Goal: Task Accomplishment & Management: Use online tool/utility

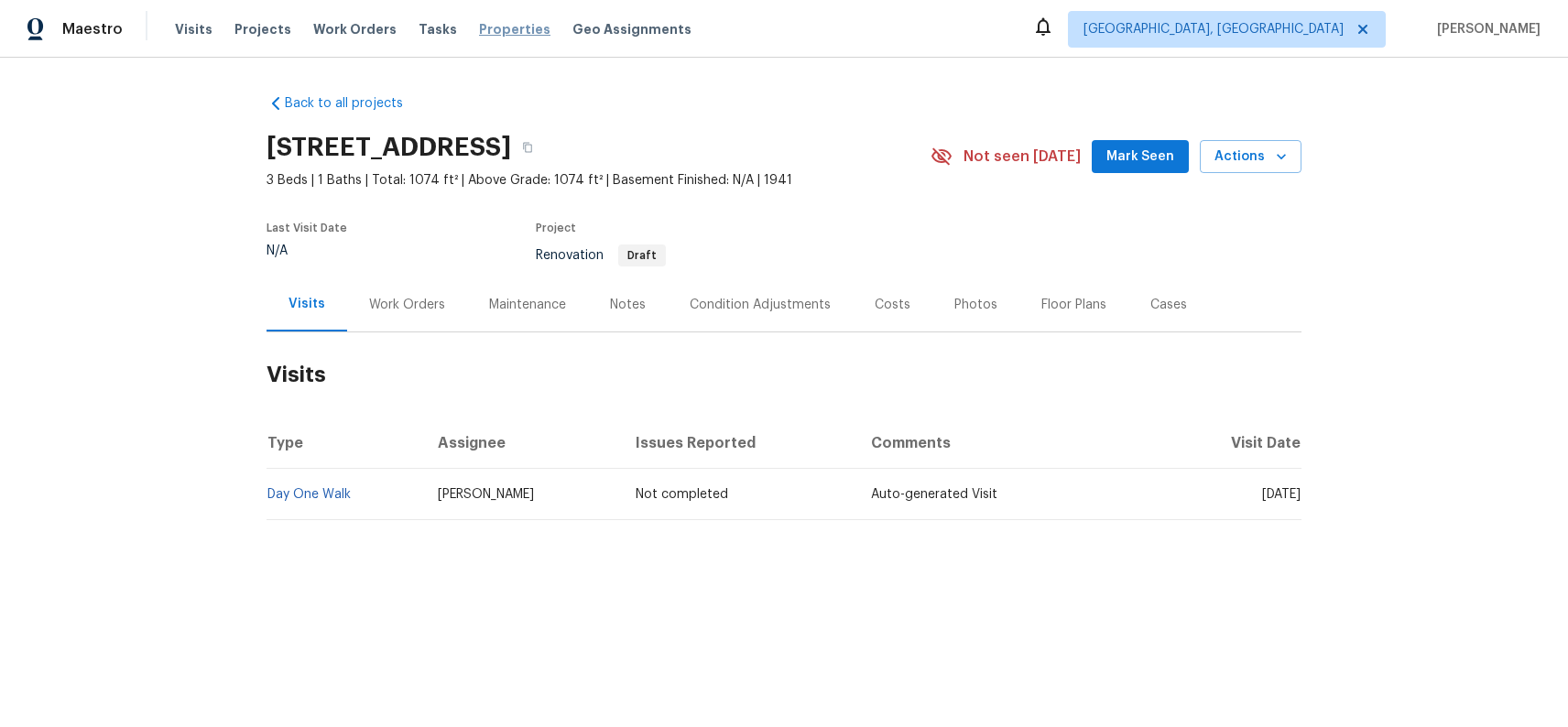
click at [504, 34] on span "Properties" at bounding box center [514, 30] width 71 height 18
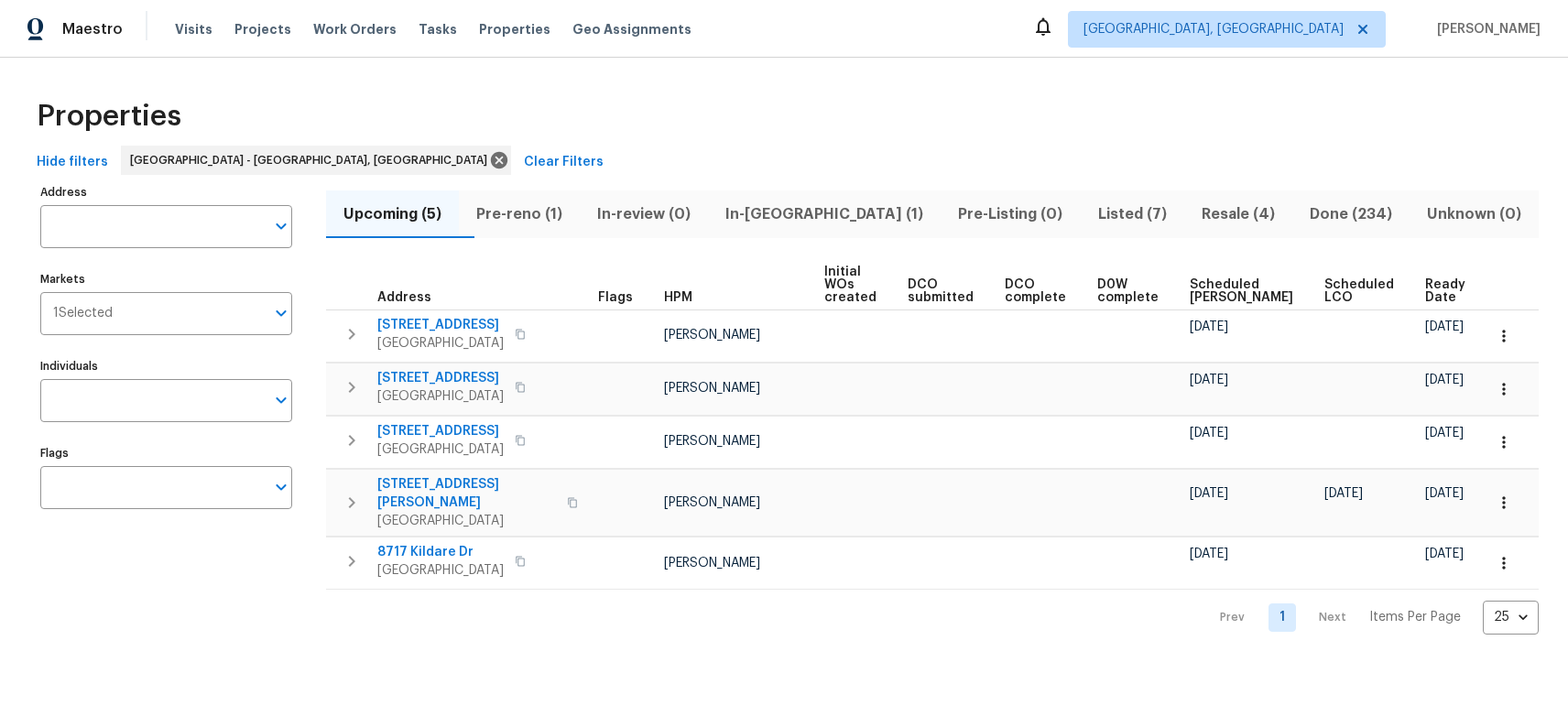
click at [829, 213] on span "In-reno (1)" at bounding box center [824, 214] width 211 height 26
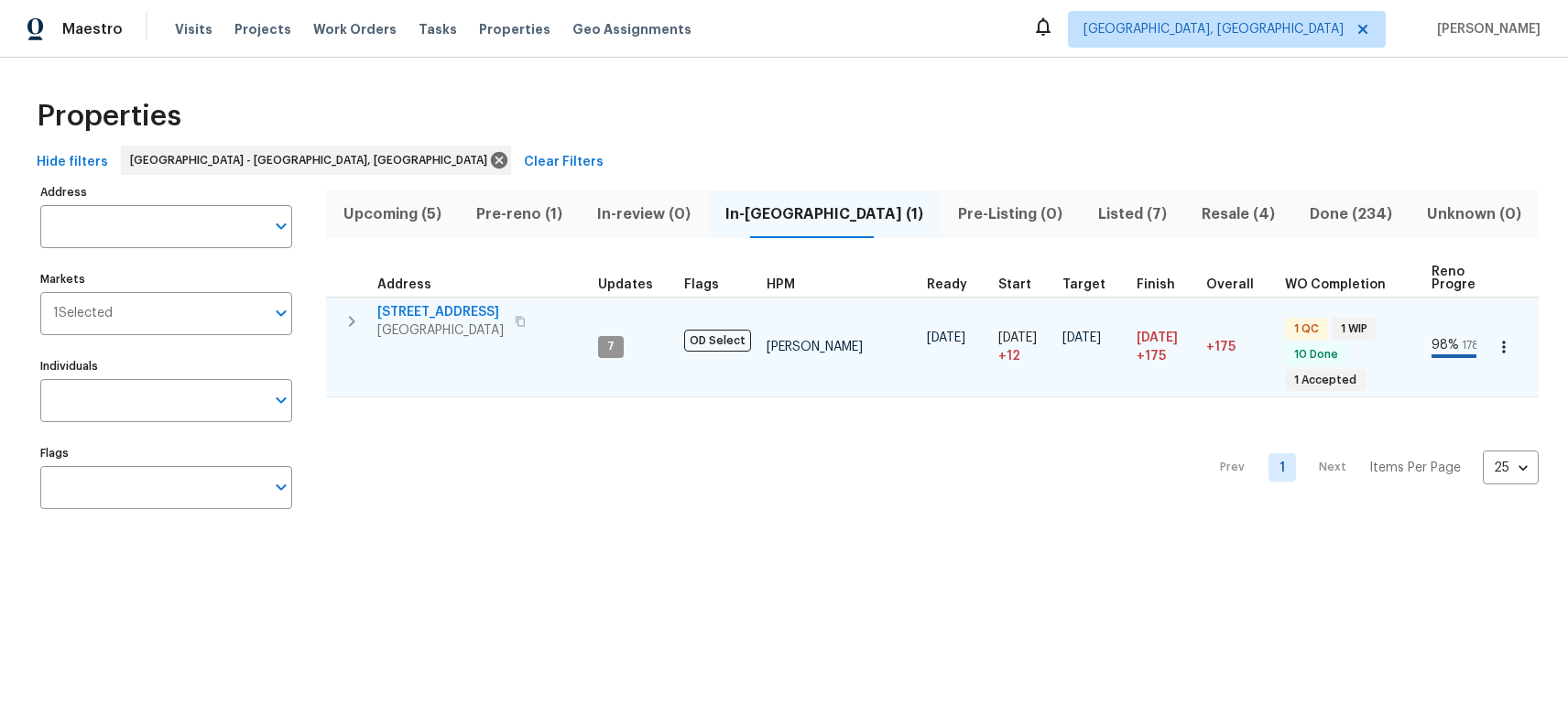
click at [472, 309] on span "42 Palisades Pkwy" at bounding box center [440, 312] width 127 height 18
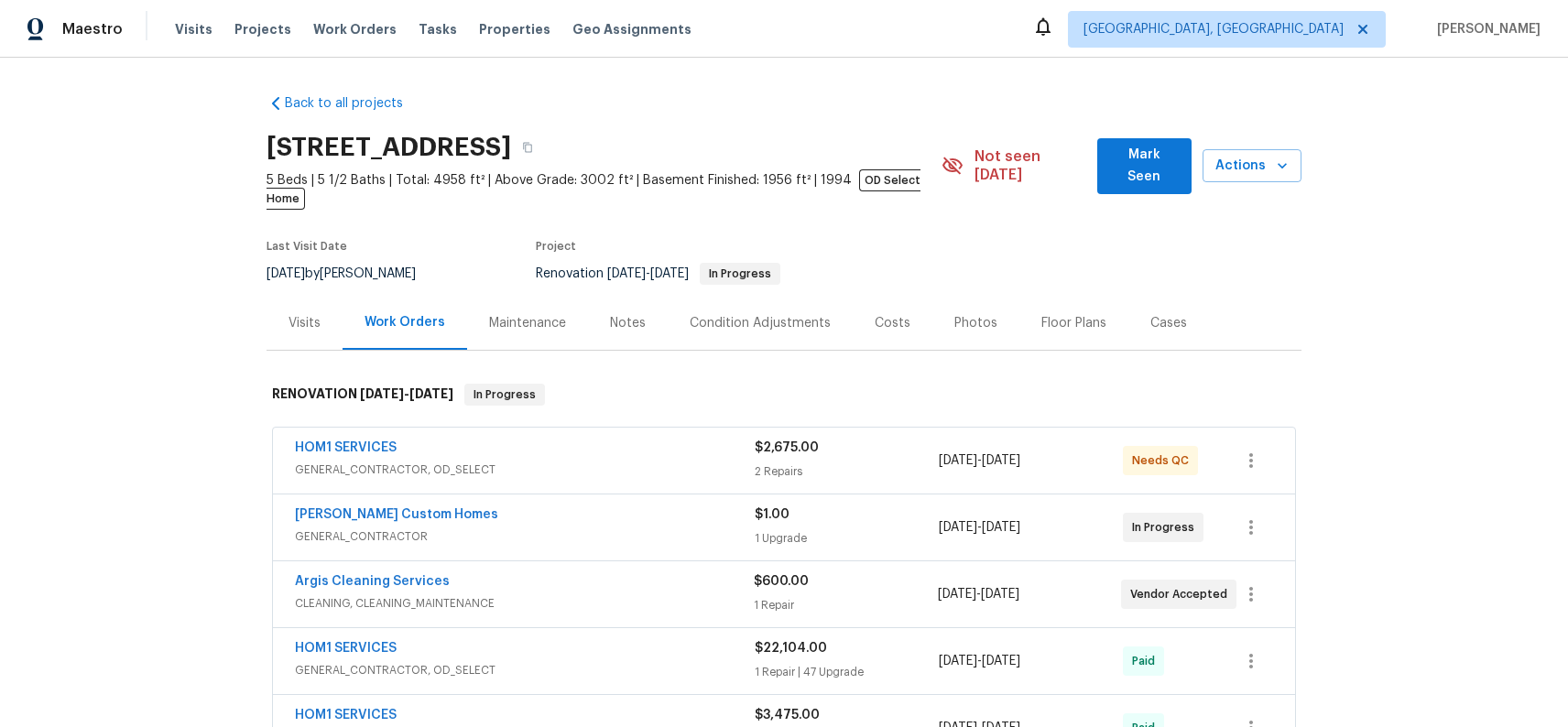
click at [648, 439] on div "HOM1 SERVICES" at bounding box center [525, 450] width 460 height 22
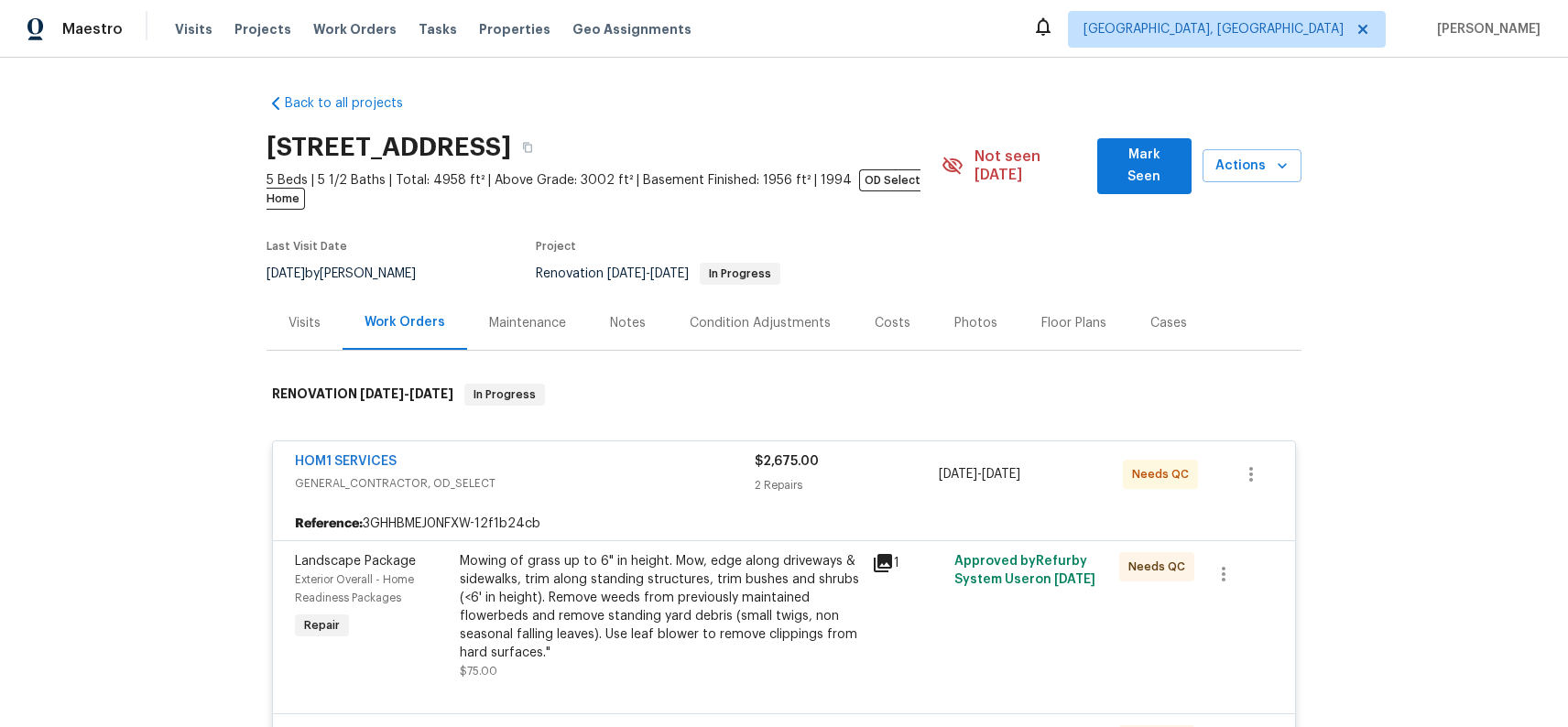
scroll to position [172, 0]
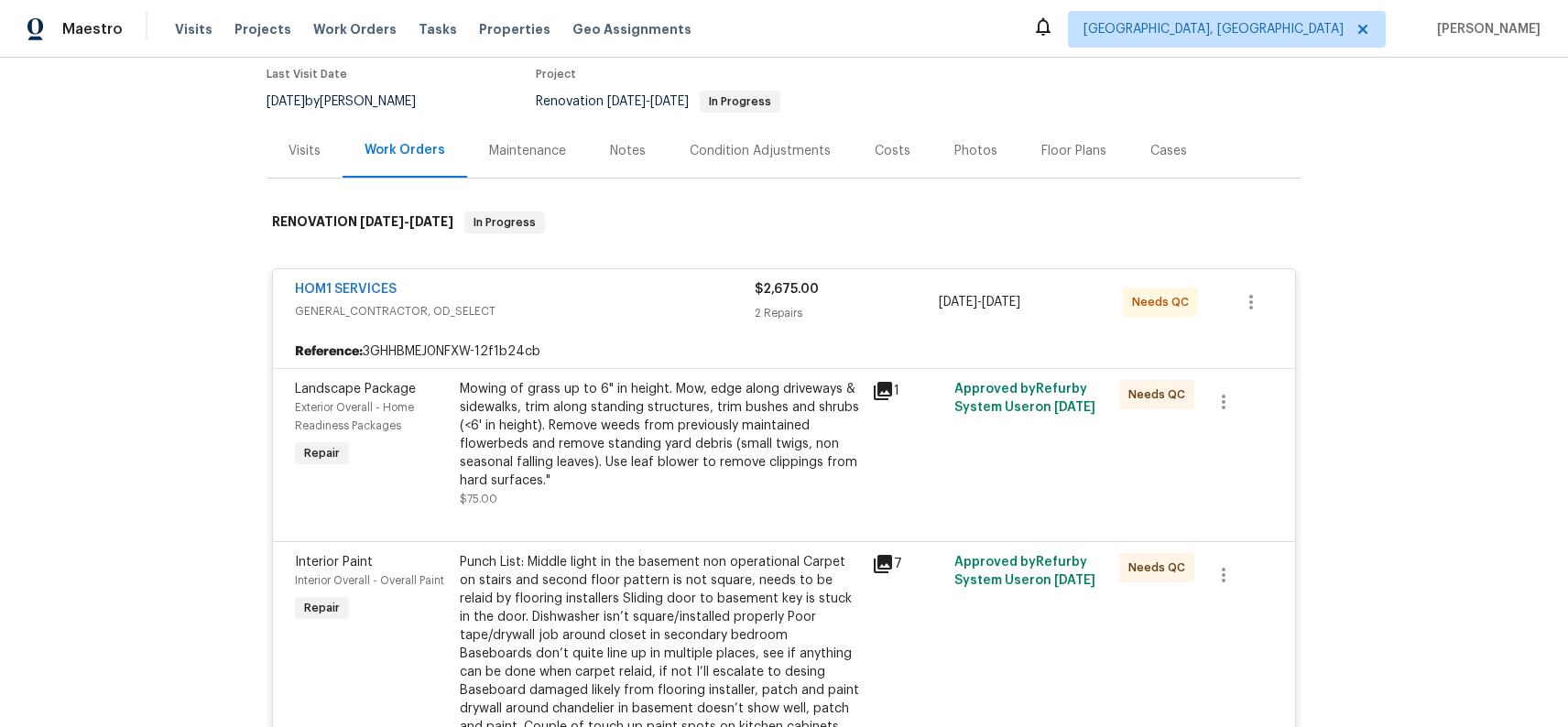
click at [691, 403] on div "Mowing of grass up to 6" in height. Mow, edge along driveways & sidewalks, trim…" at bounding box center [661, 434] width 401 height 110
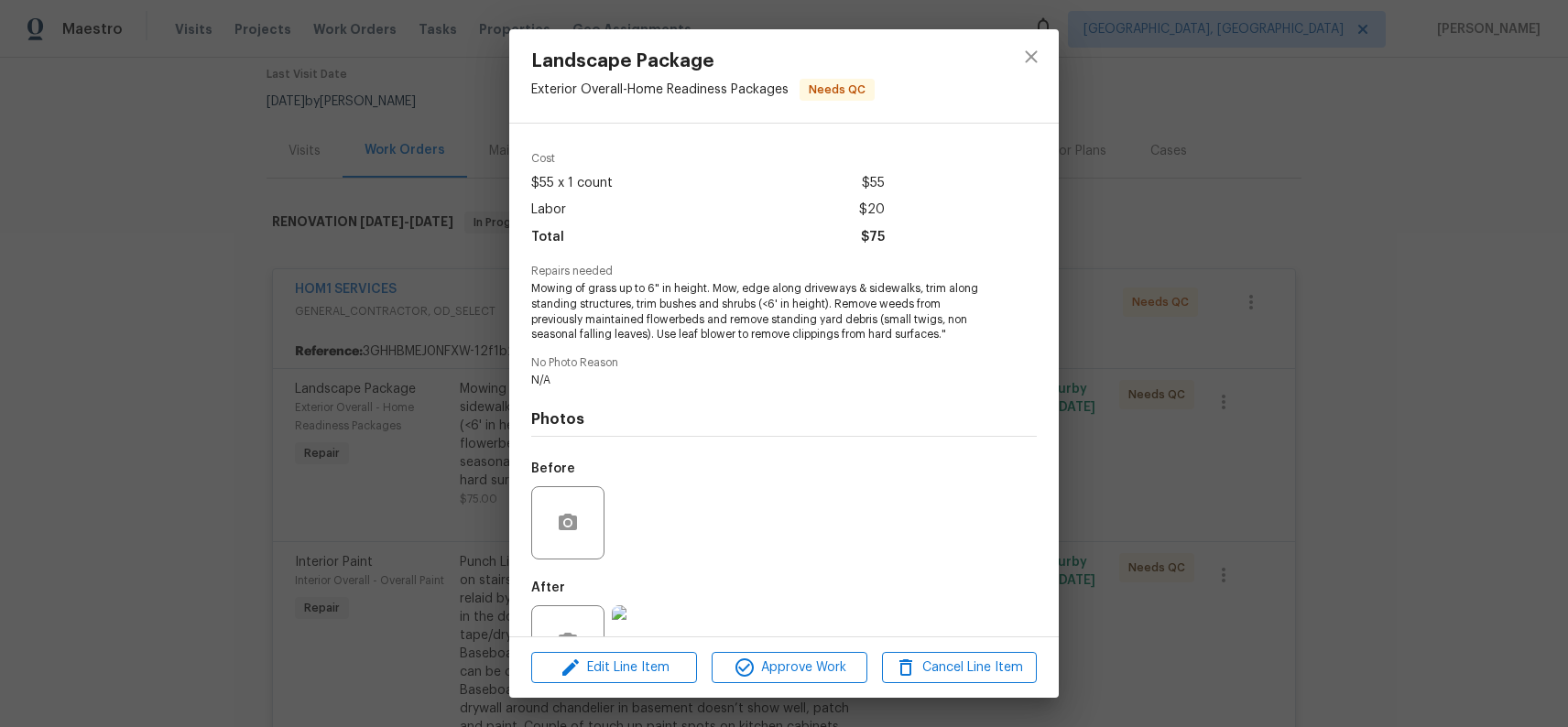
scroll to position [116, 0]
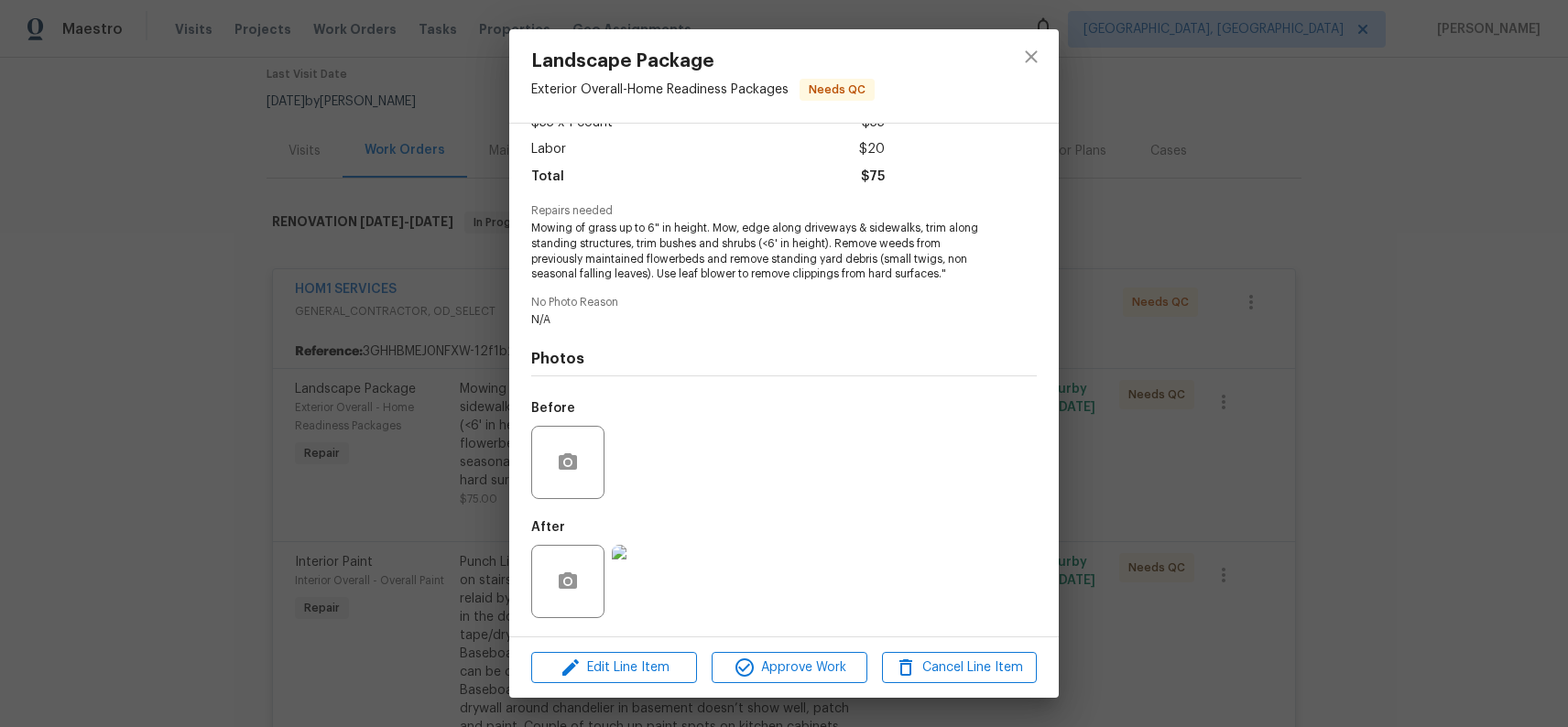
click at [654, 574] on img at bounding box center [648, 581] width 73 height 73
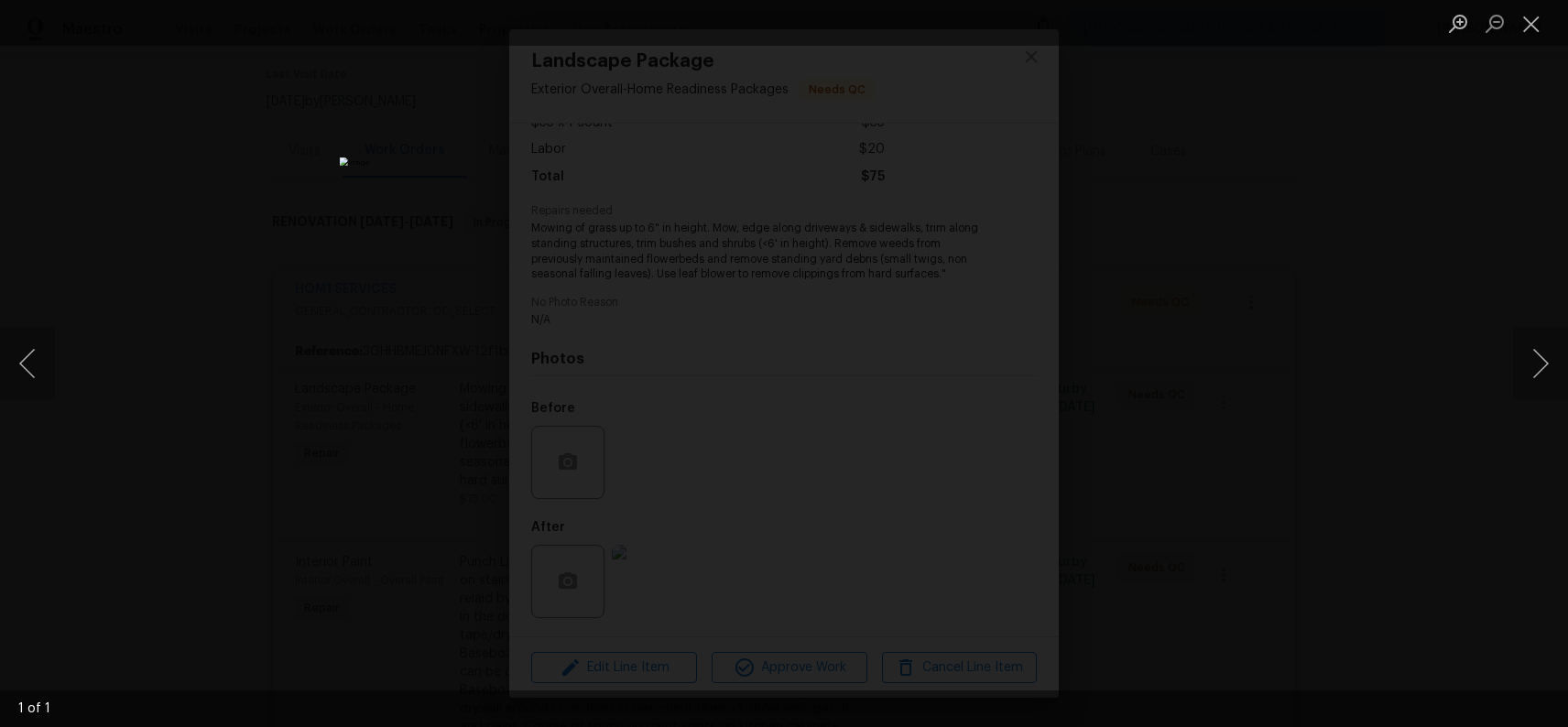
click at [1236, 532] on div "Lightbox" at bounding box center [784, 363] width 1568 height 727
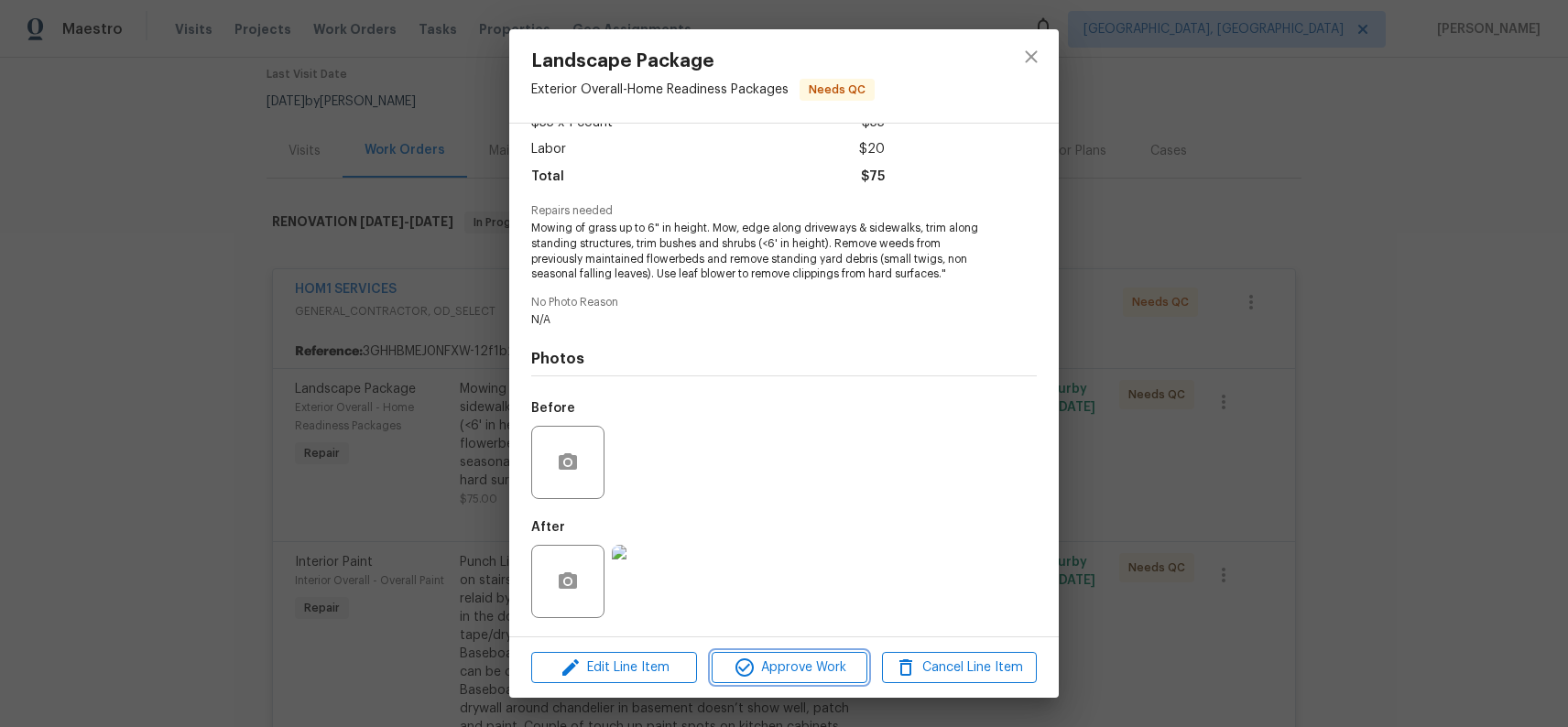
click at [814, 664] on span "Approve Work" at bounding box center [789, 668] width 144 height 23
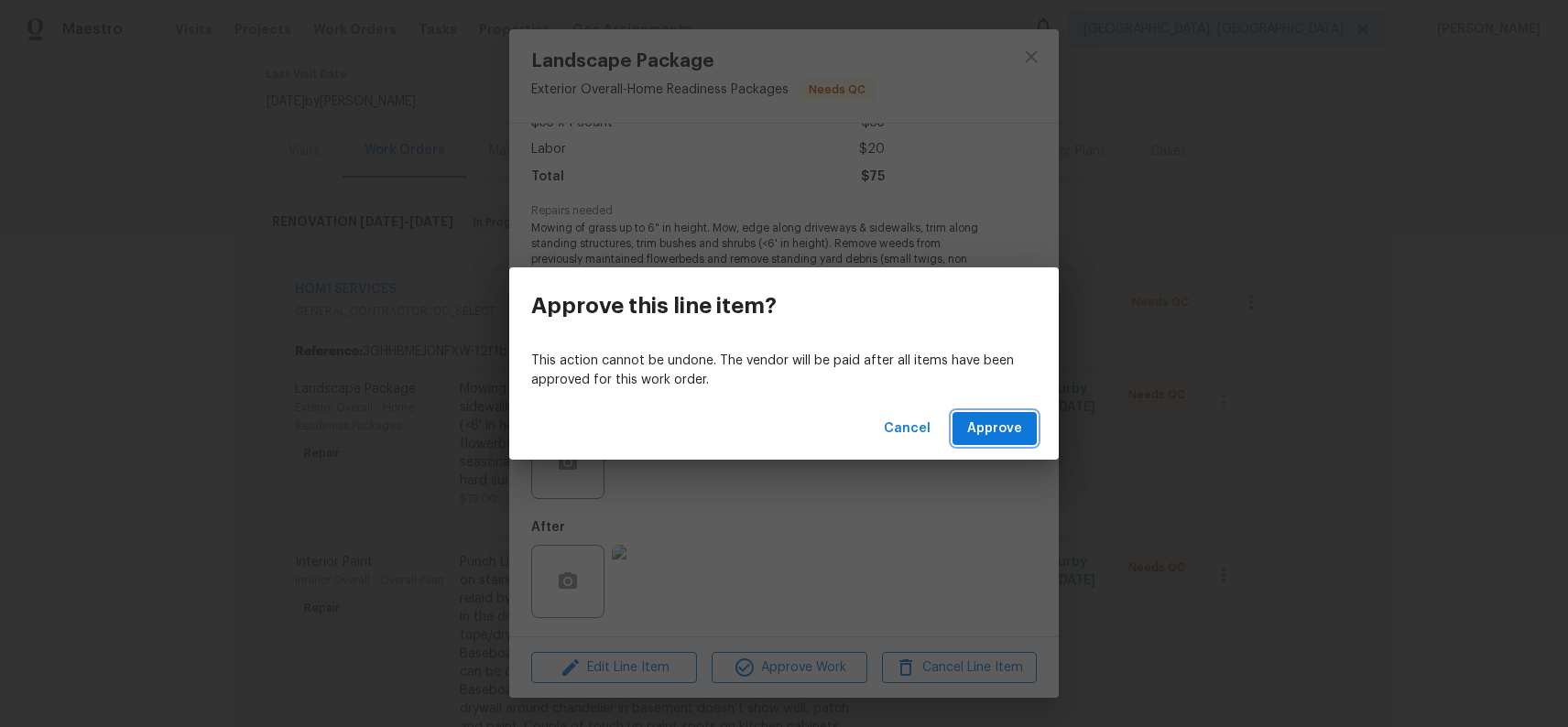
click at [1001, 427] on span "Approve" at bounding box center [994, 429] width 55 height 23
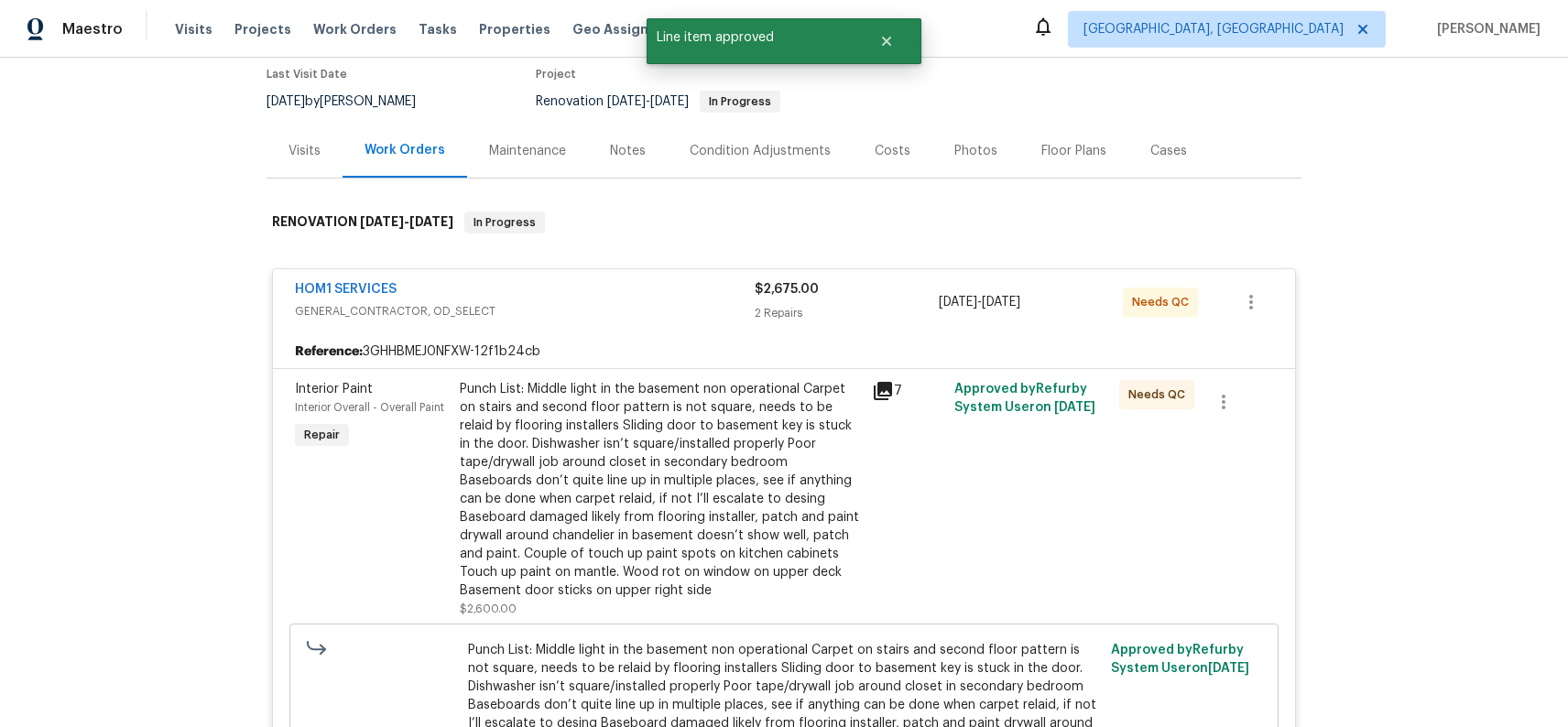
click at [653, 392] on div "Punch List: Middle light in the basement non operational Carpet on stairs and s…" at bounding box center [661, 490] width 401 height 220
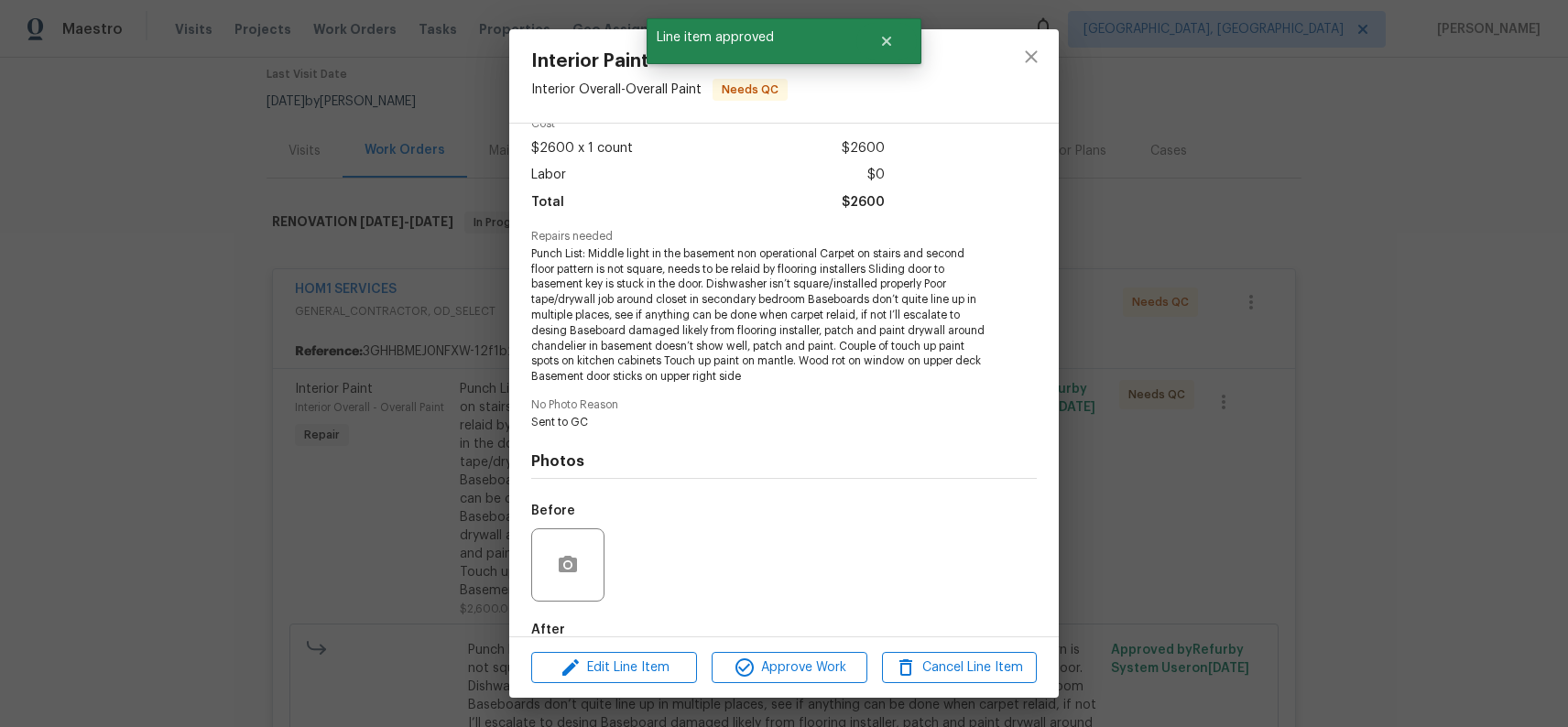
scroll to position [193, 0]
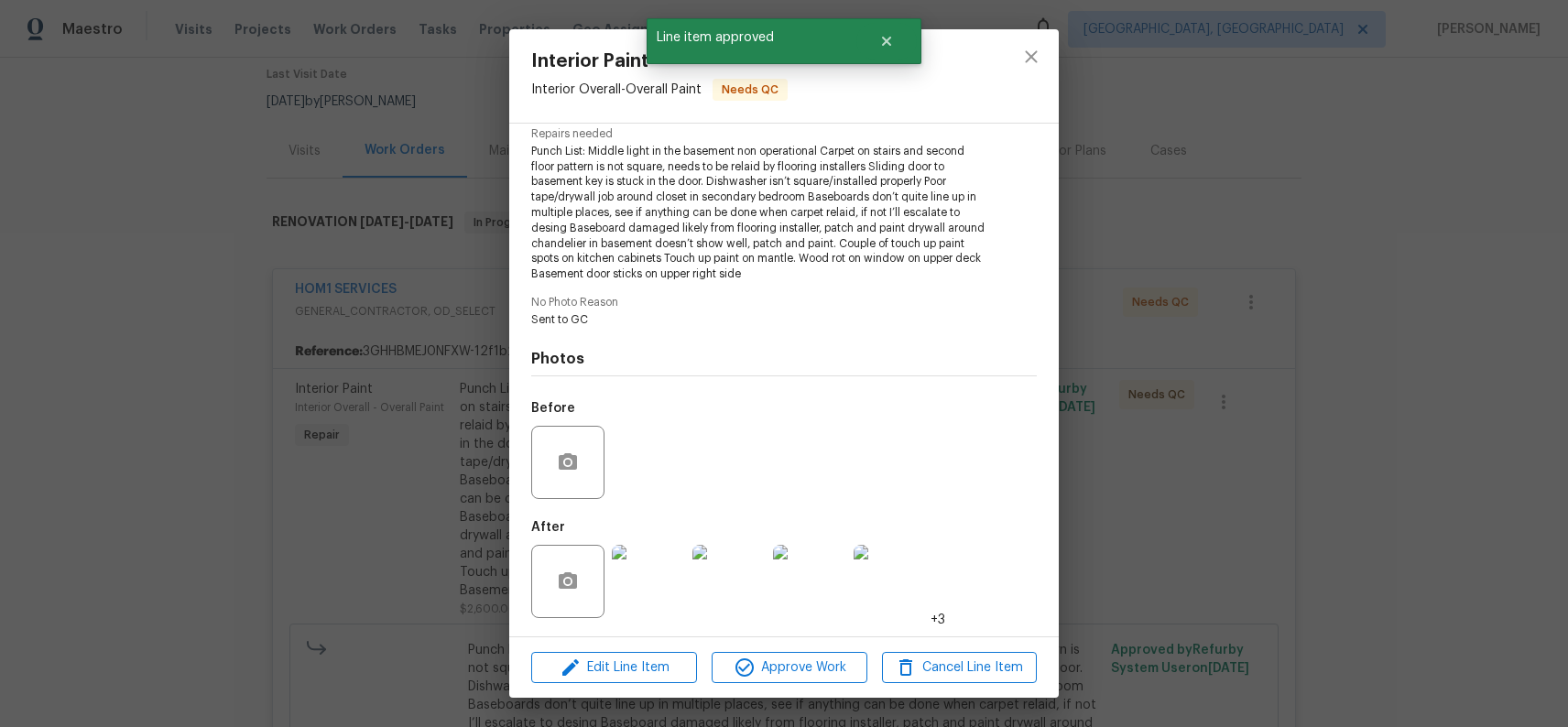
click at [648, 595] on img at bounding box center [648, 581] width 73 height 73
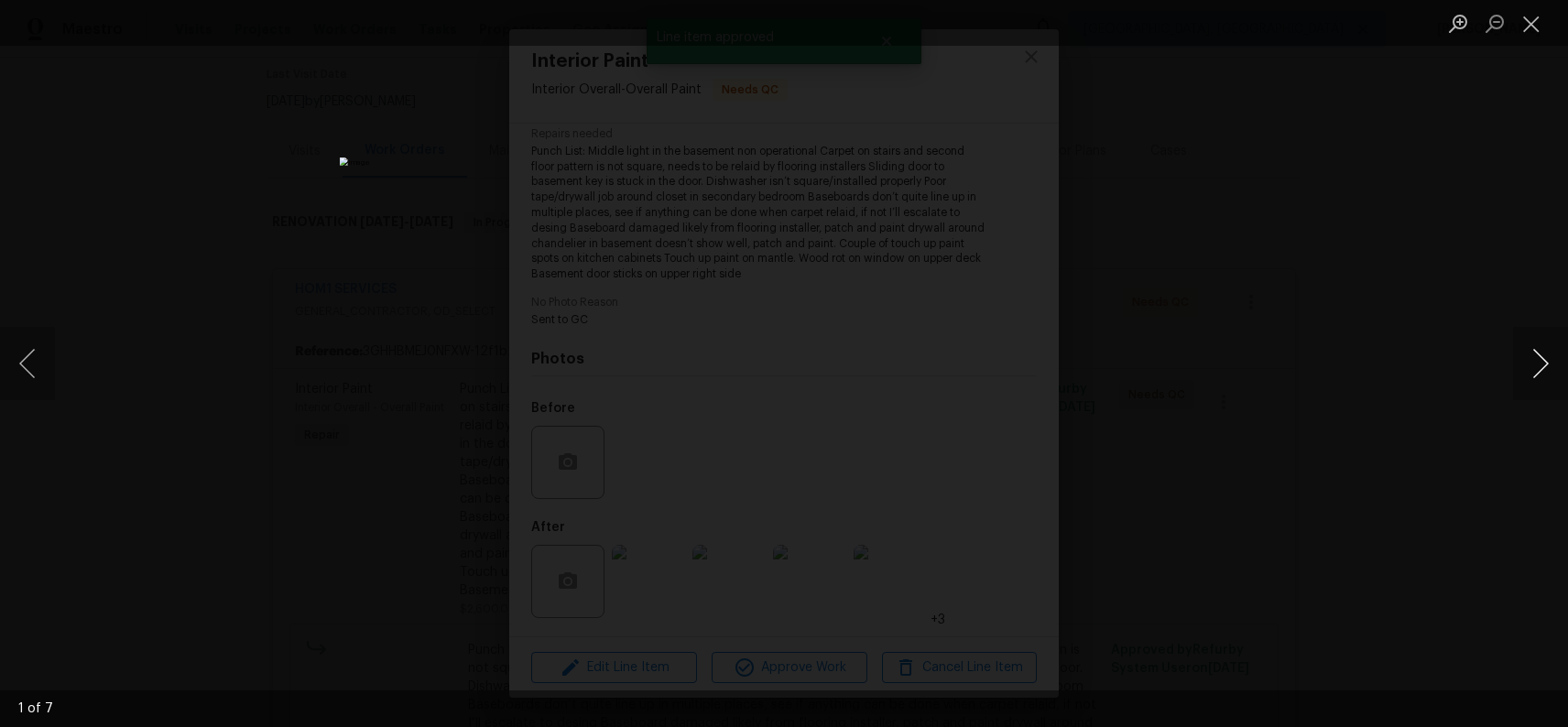
click at [1544, 371] on button "Next image" at bounding box center [1540, 363] width 55 height 73
click at [1544, 372] on button "Next image" at bounding box center [1540, 363] width 55 height 73
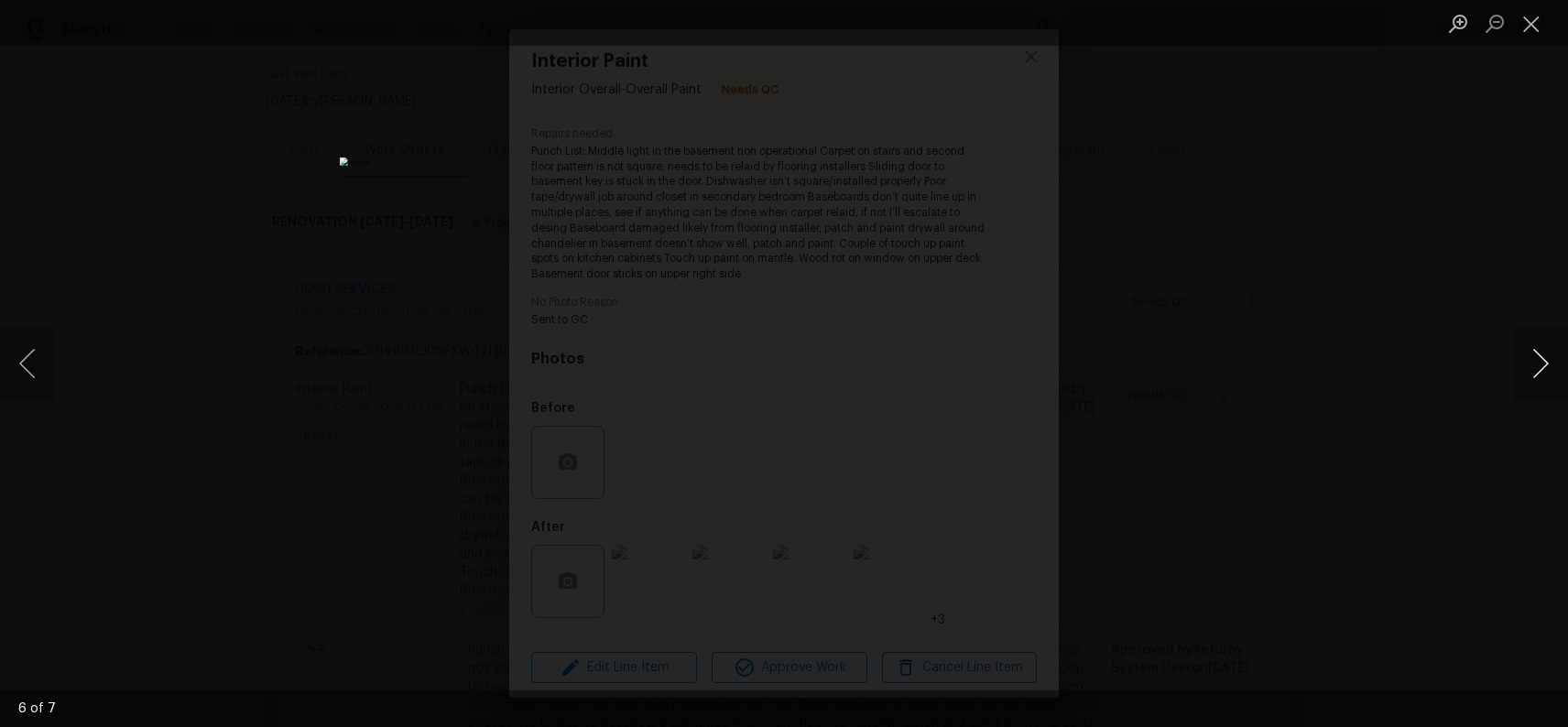
click at [1544, 372] on button "Next image" at bounding box center [1540, 363] width 55 height 73
click at [1183, 394] on div "Lightbox" at bounding box center [784, 363] width 1568 height 727
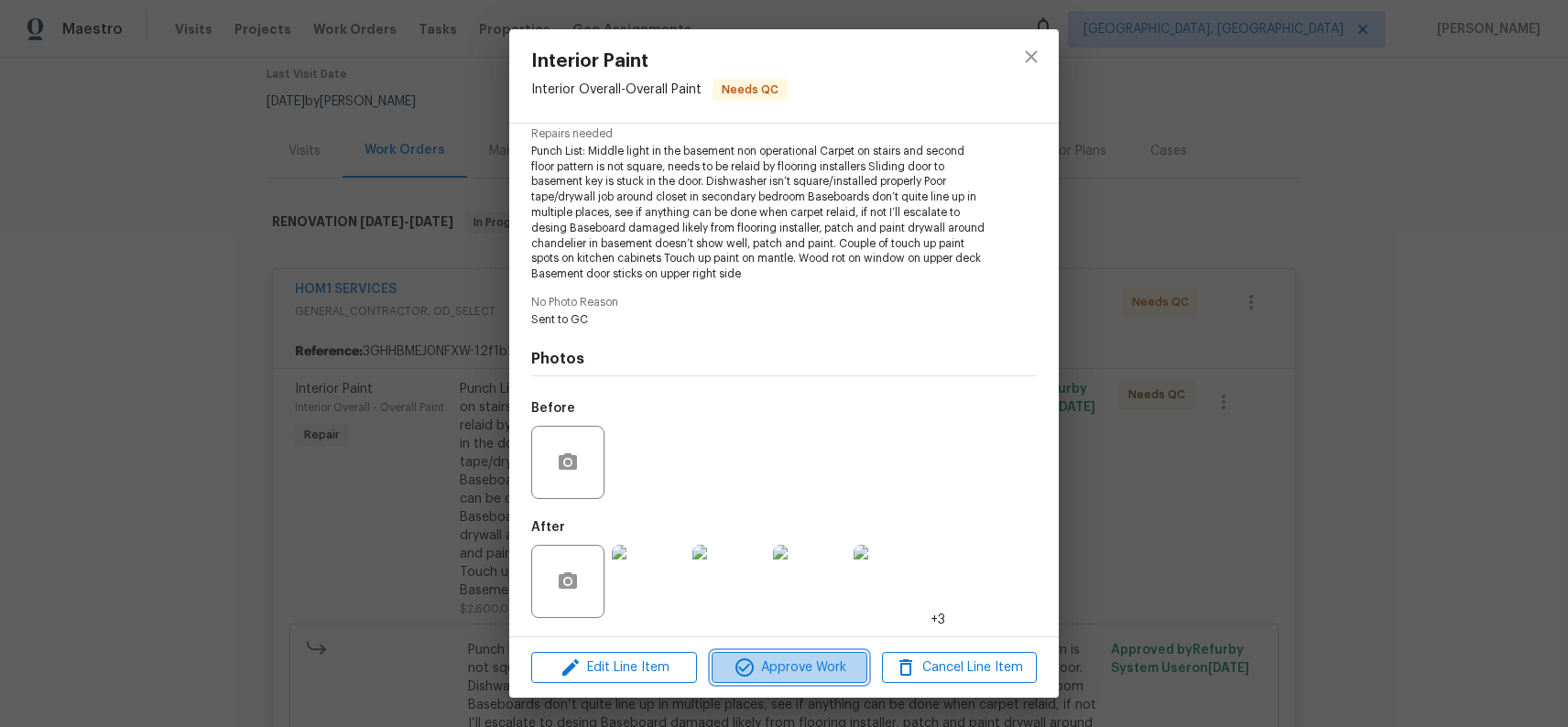
click at [827, 655] on button "Approve Work" at bounding box center [789, 668] width 155 height 32
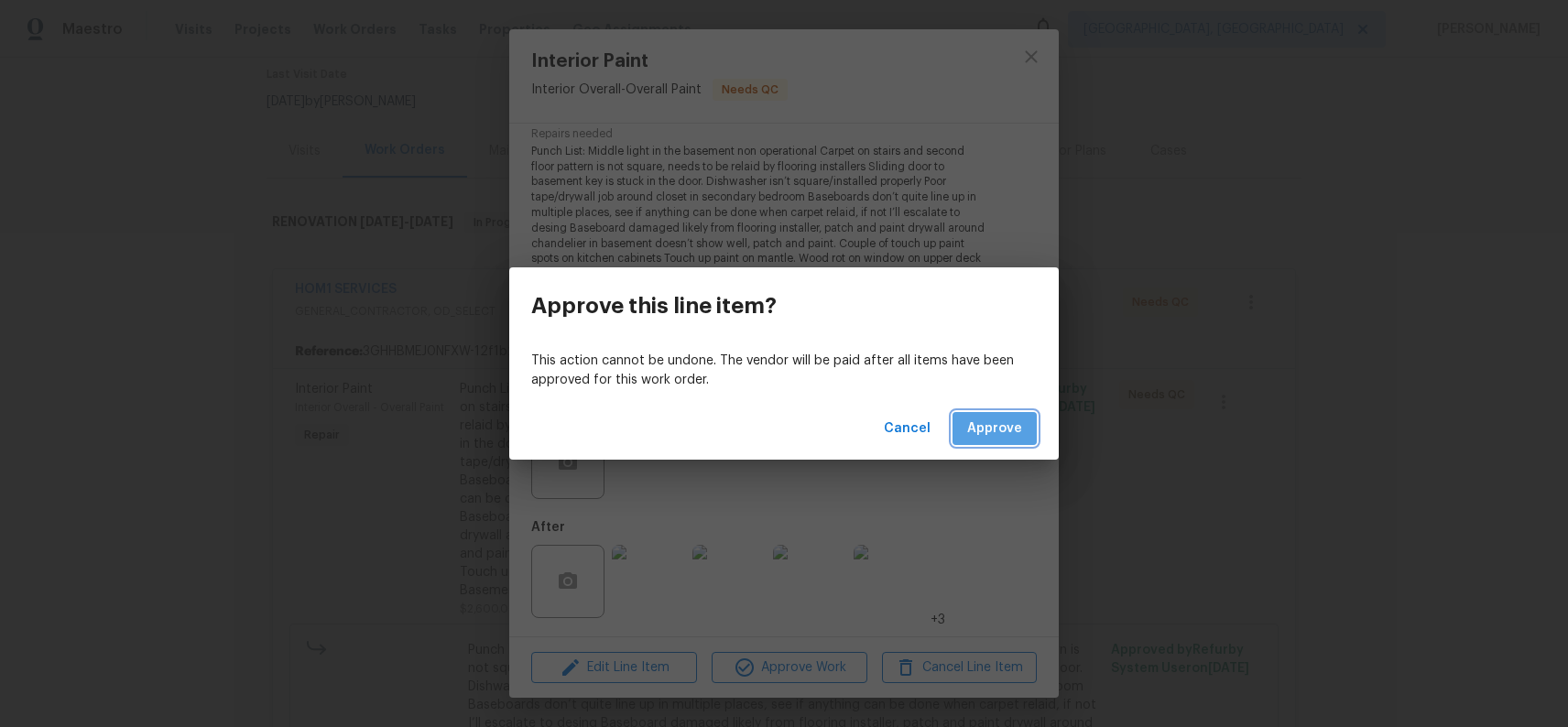
click at [1028, 420] on button "Approve" at bounding box center [994, 429] width 84 height 34
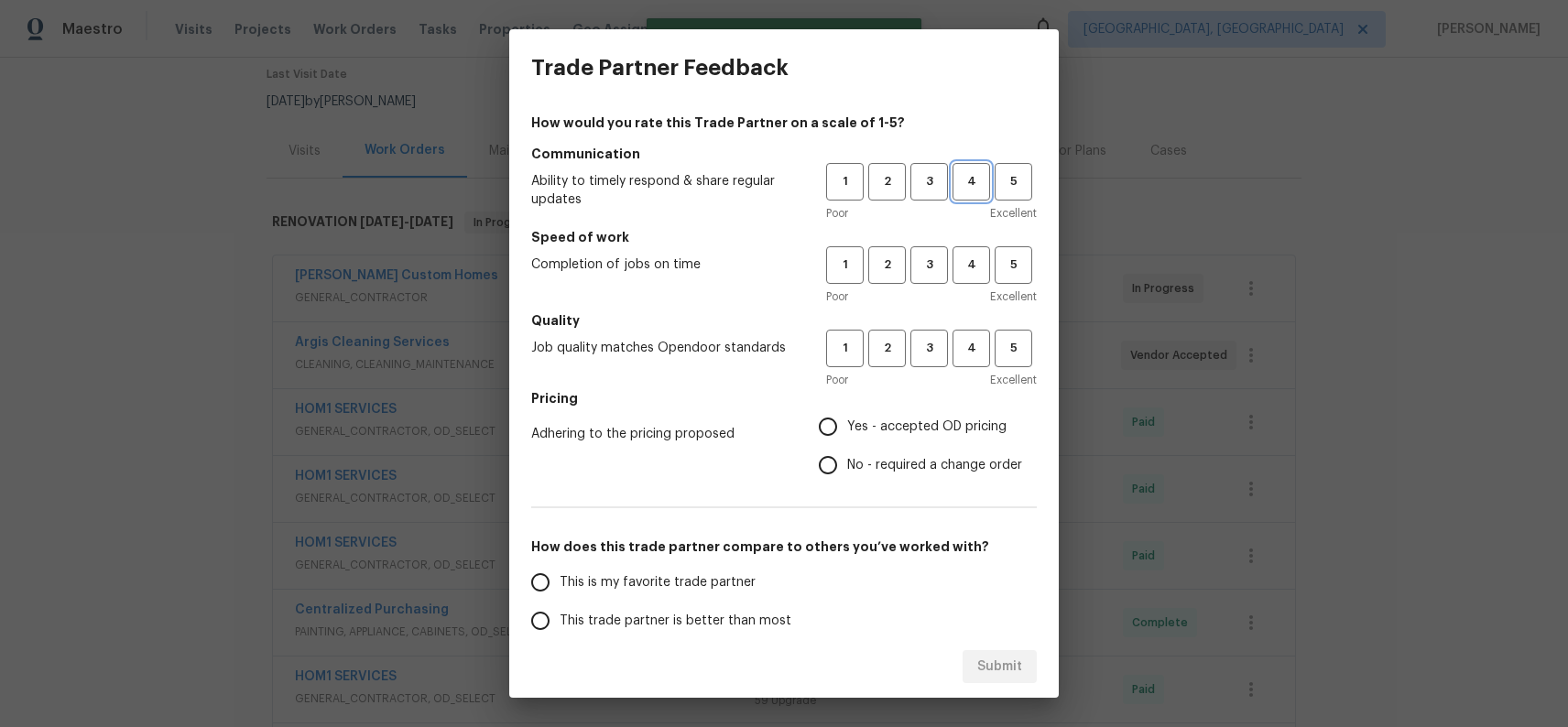
click at [980, 188] on span "4" at bounding box center [971, 181] width 34 height 21
click at [1020, 198] on button "5" at bounding box center [1013, 181] width 38 height 38
click at [983, 268] on span "4" at bounding box center [971, 265] width 34 height 21
click at [978, 353] on span "4" at bounding box center [971, 348] width 34 height 21
click at [912, 425] on span "Yes - accepted OD pricing" at bounding box center [927, 427] width 159 height 19
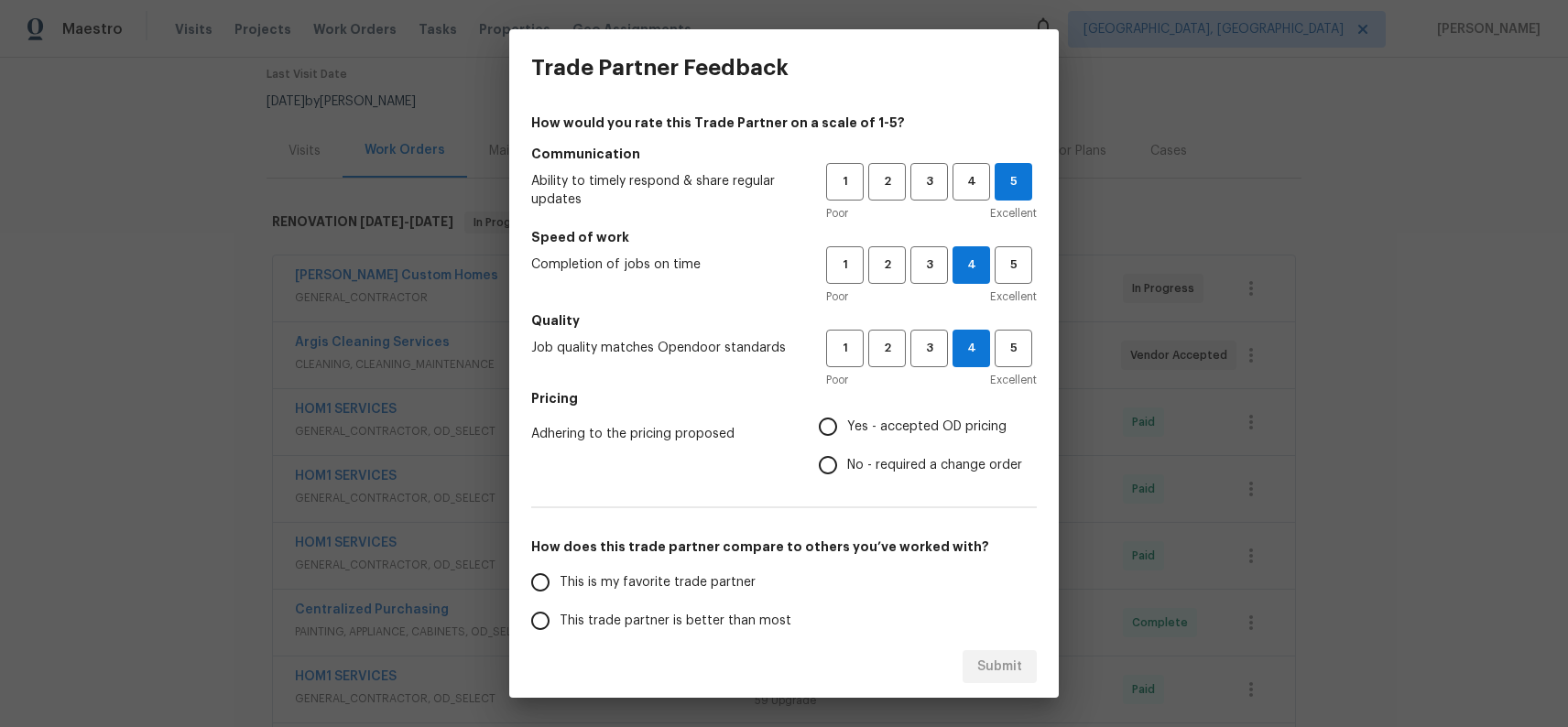
click at [847, 425] on input "Yes - accepted OD pricing" at bounding box center [828, 427] width 39 height 39
radio input "true"
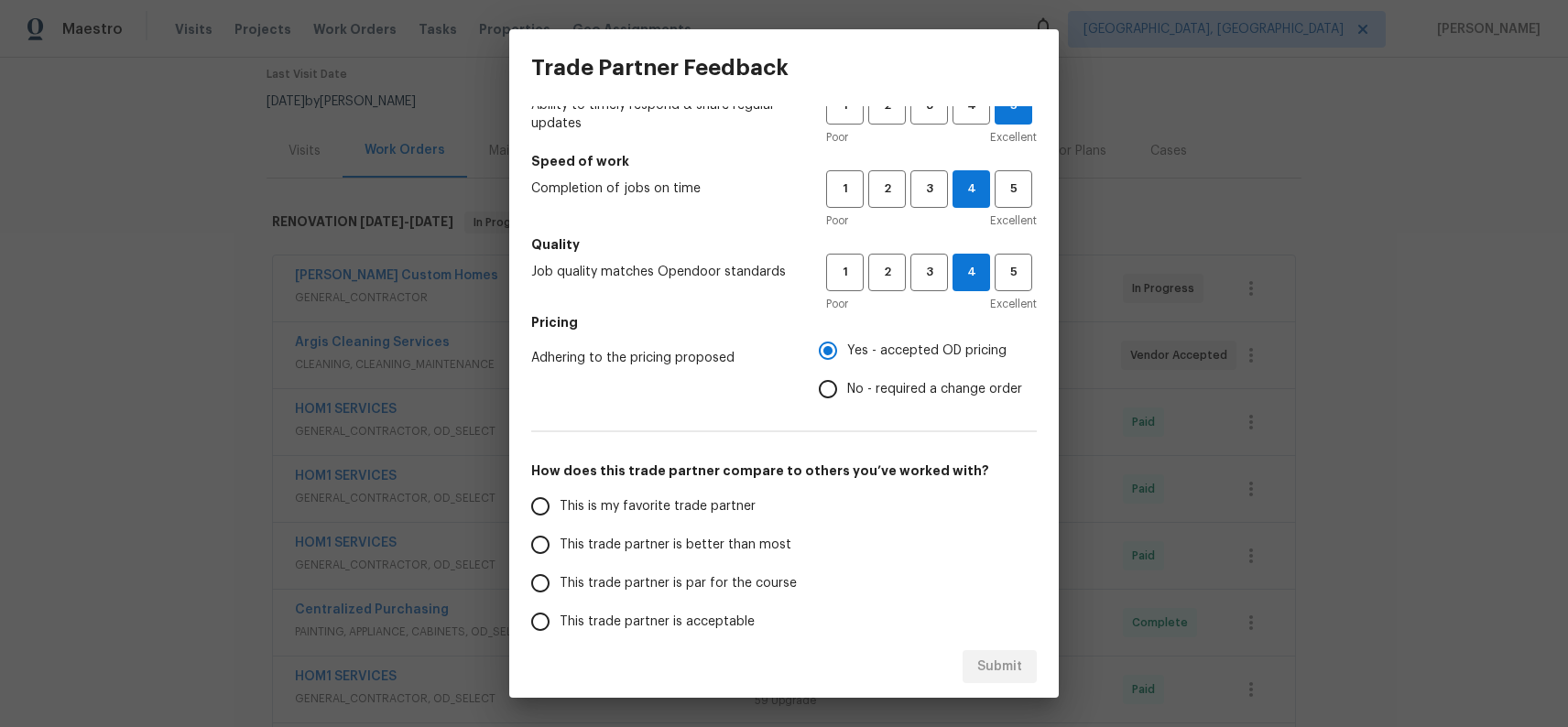
scroll to position [163, 0]
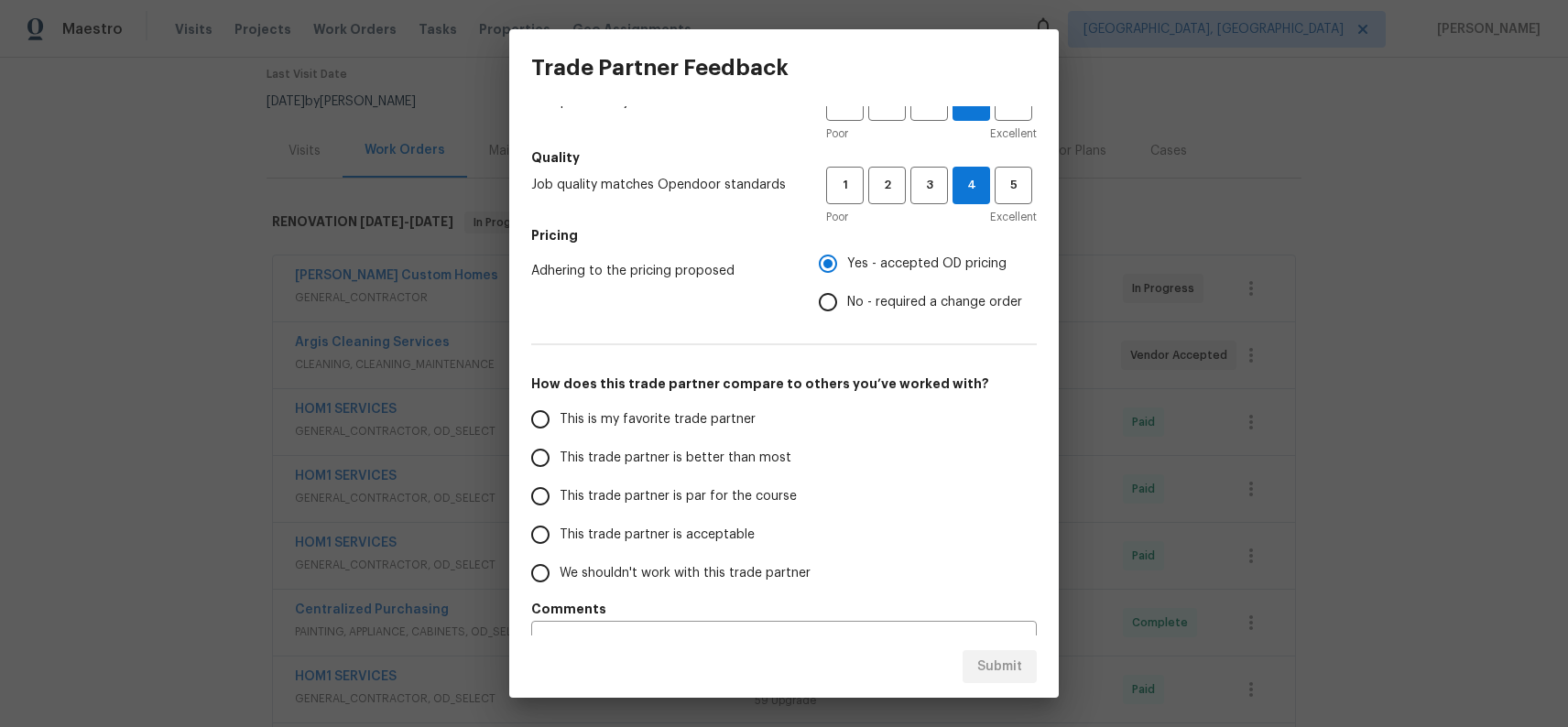
click at [740, 457] on span "This trade partner is better than most" at bounding box center [675, 458] width 232 height 19
click at [560, 457] on input "This trade partner is better than most" at bounding box center [541, 458] width 39 height 39
click at [1003, 672] on span "Submit" at bounding box center [1000, 667] width 45 height 23
radio input "true"
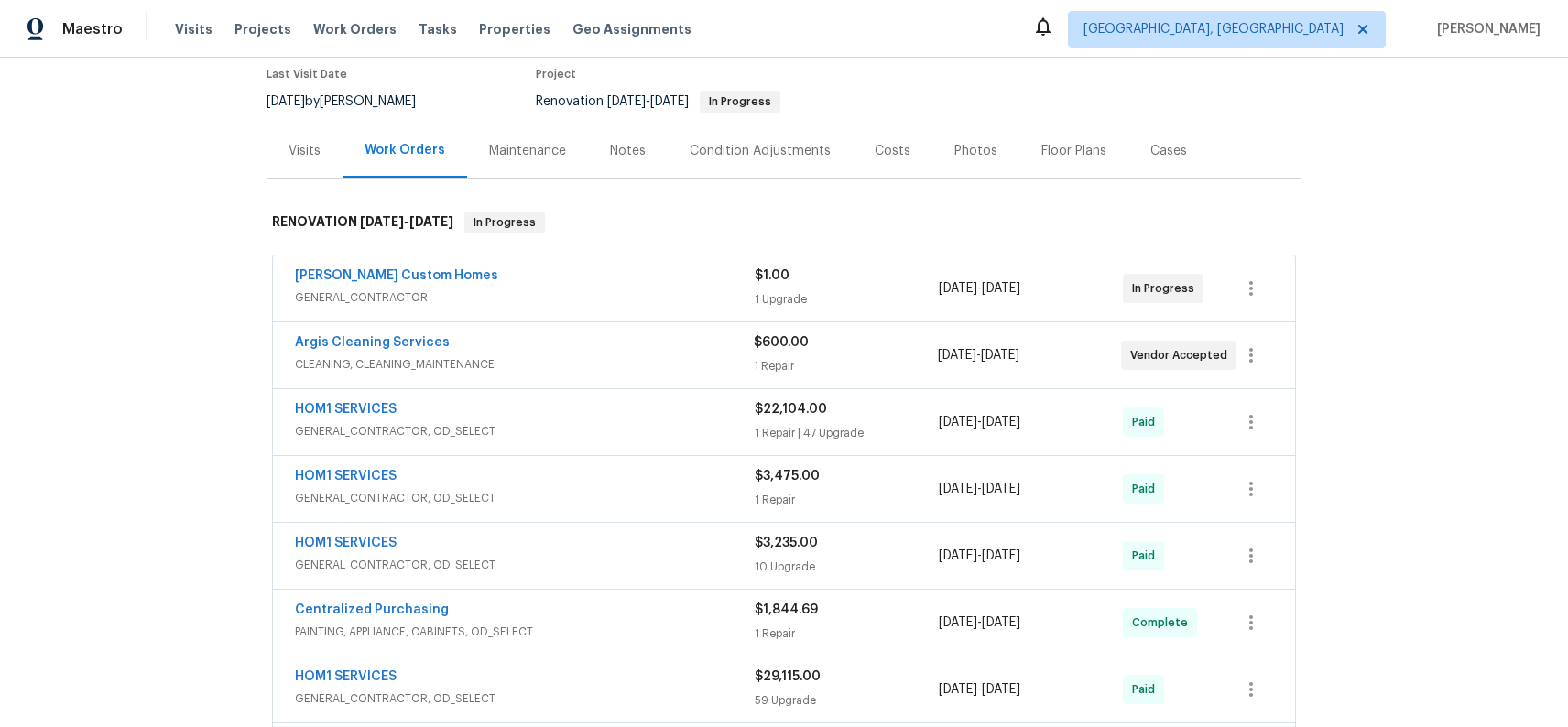
radio input "false"
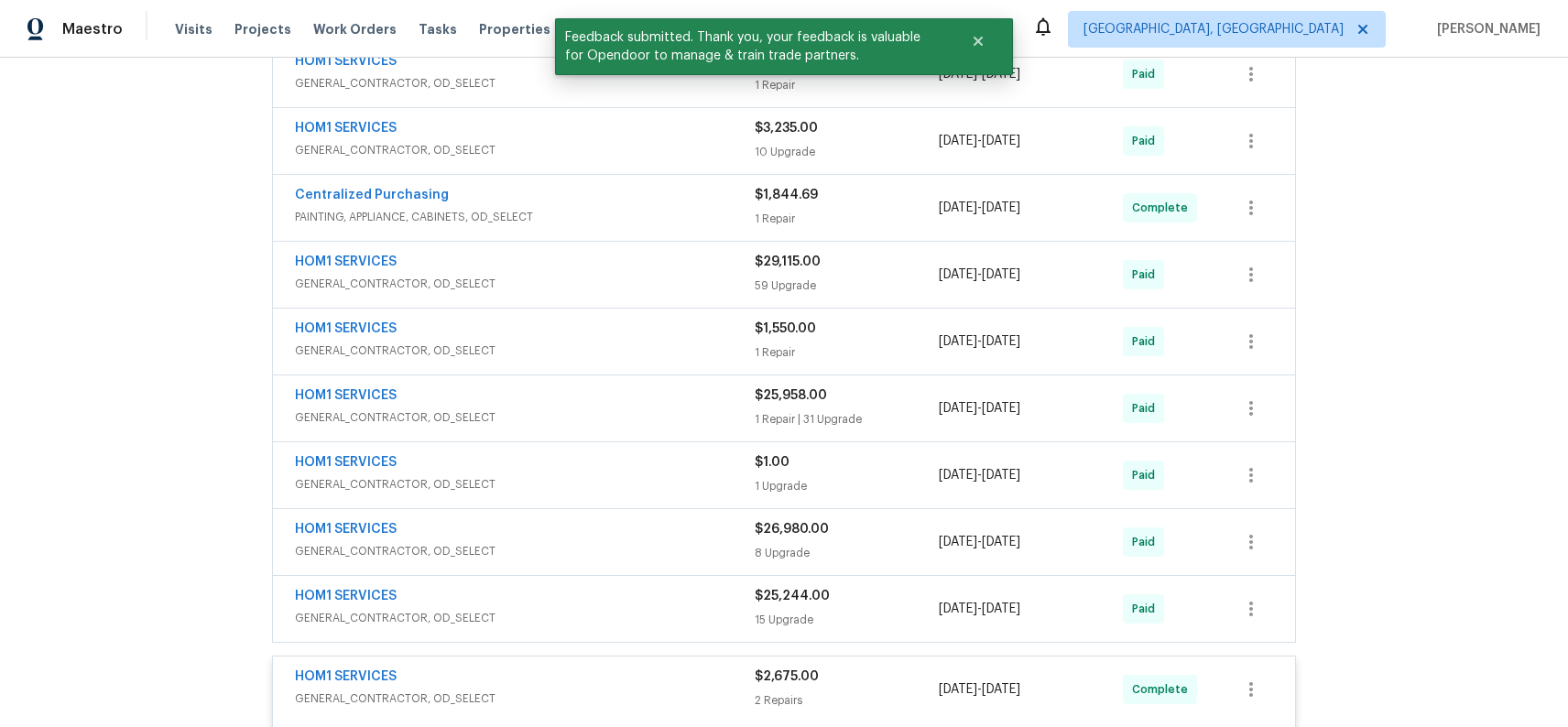
scroll to position [733, 0]
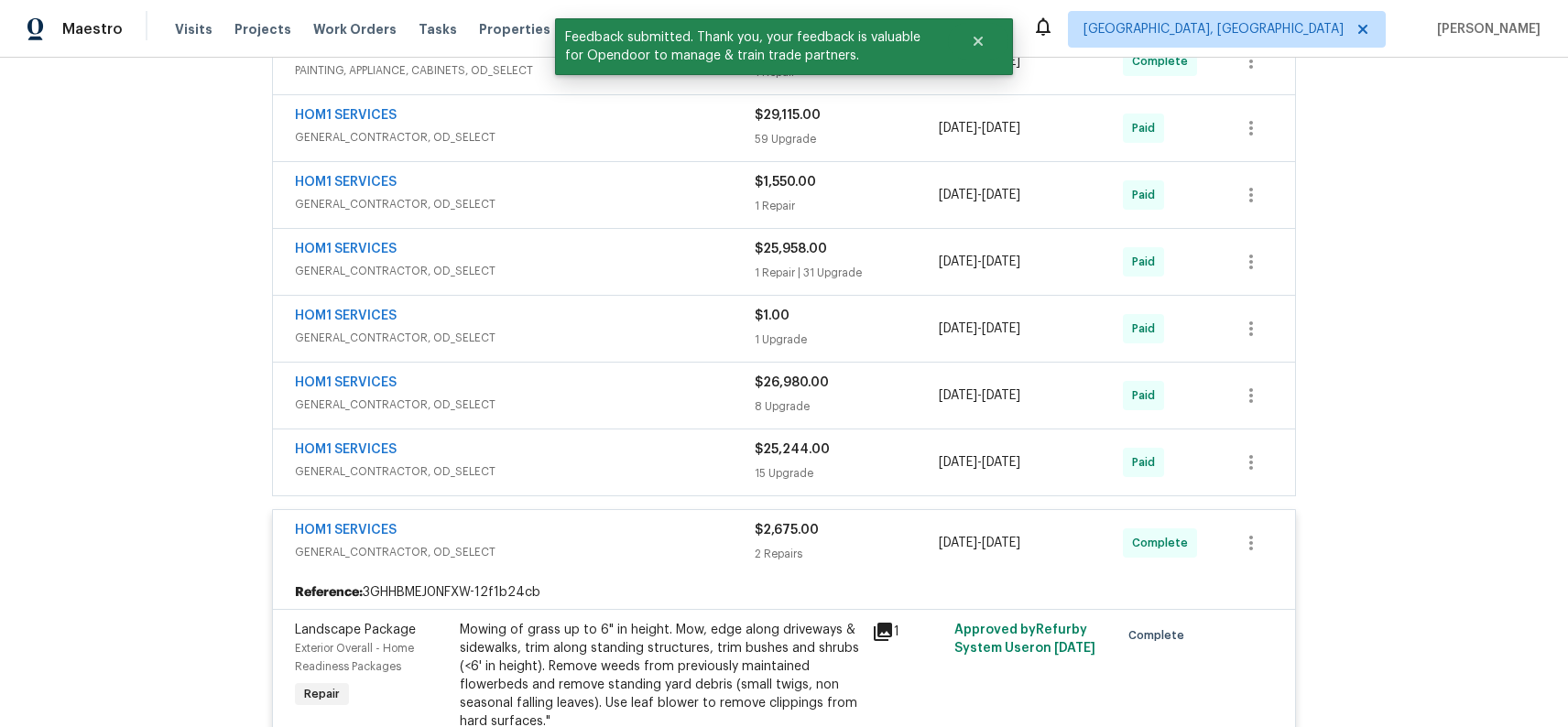
click at [614, 510] on div "HOM1 SERVICES GENERAL_CONTRACTOR, OD_SELECT $2,675.00 2 Repairs 8/4/2025 - 8/8/…" at bounding box center [784, 542] width 1022 height 66
click at [627, 521] on div "HOM1 SERVICES" at bounding box center [525, 532] width 460 height 22
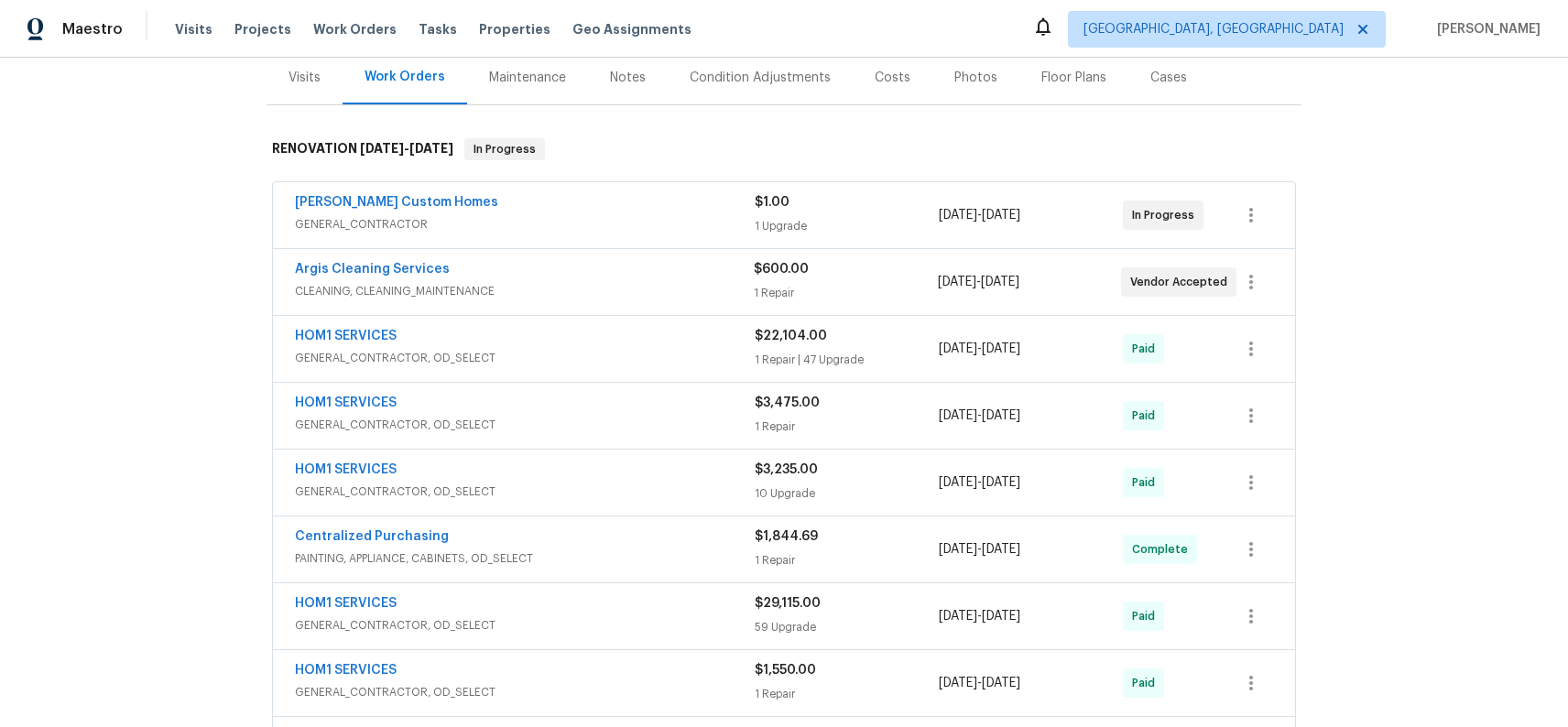
scroll to position [0, 0]
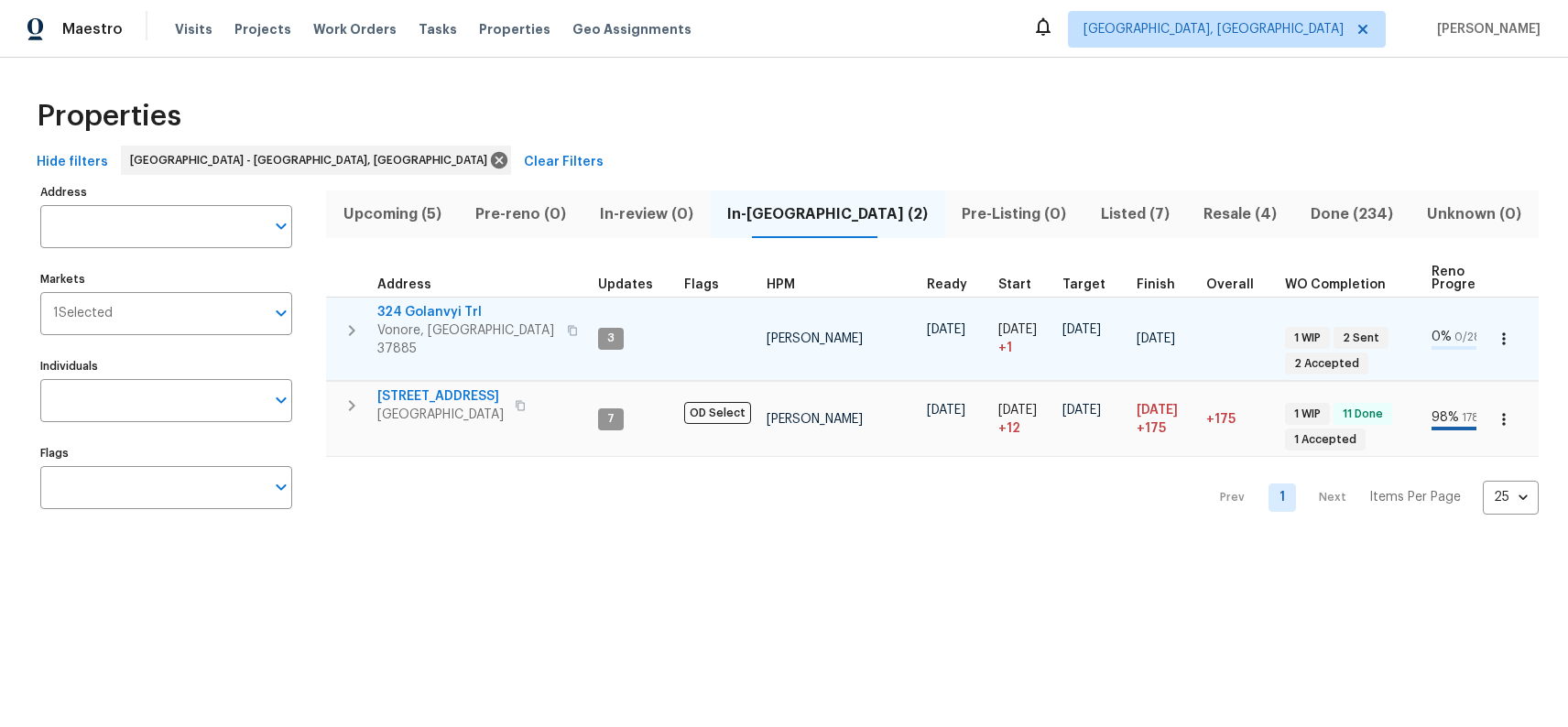
click at [416, 313] on span "324 Golanvyi Trl" at bounding box center [466, 312] width 178 height 18
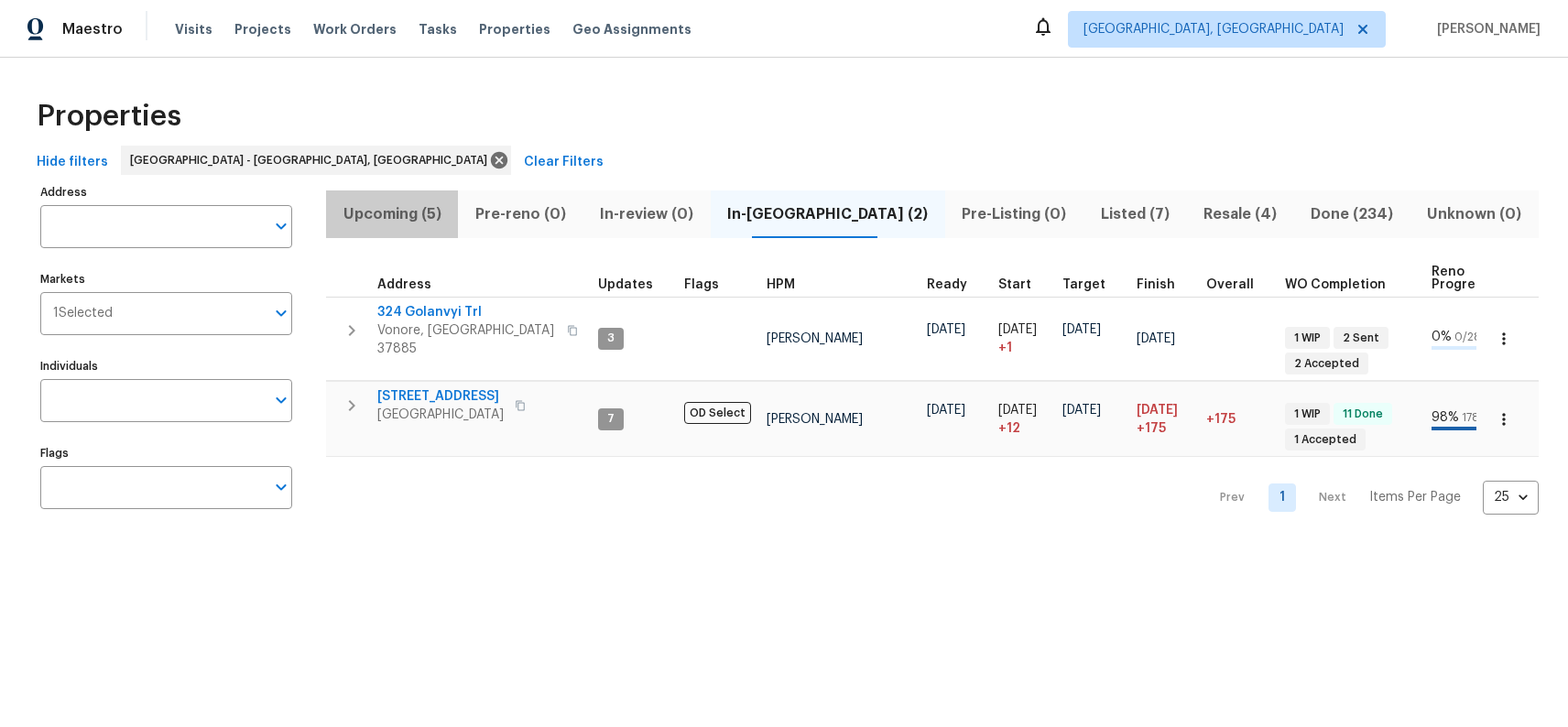
click at [402, 217] on span "Upcoming (5)" at bounding box center [392, 214] width 110 height 26
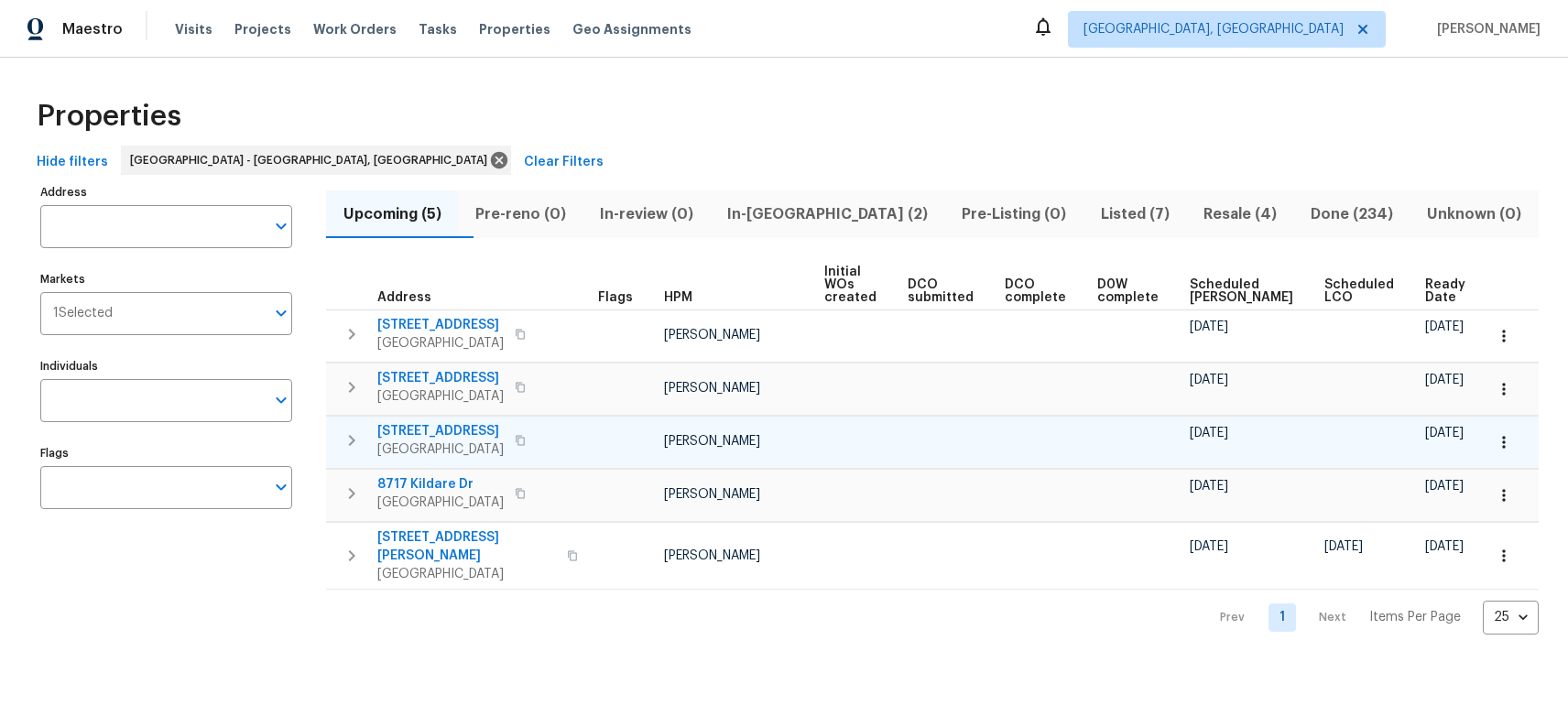
click at [515, 441] on icon "button" at bounding box center [520, 441] width 11 height 11
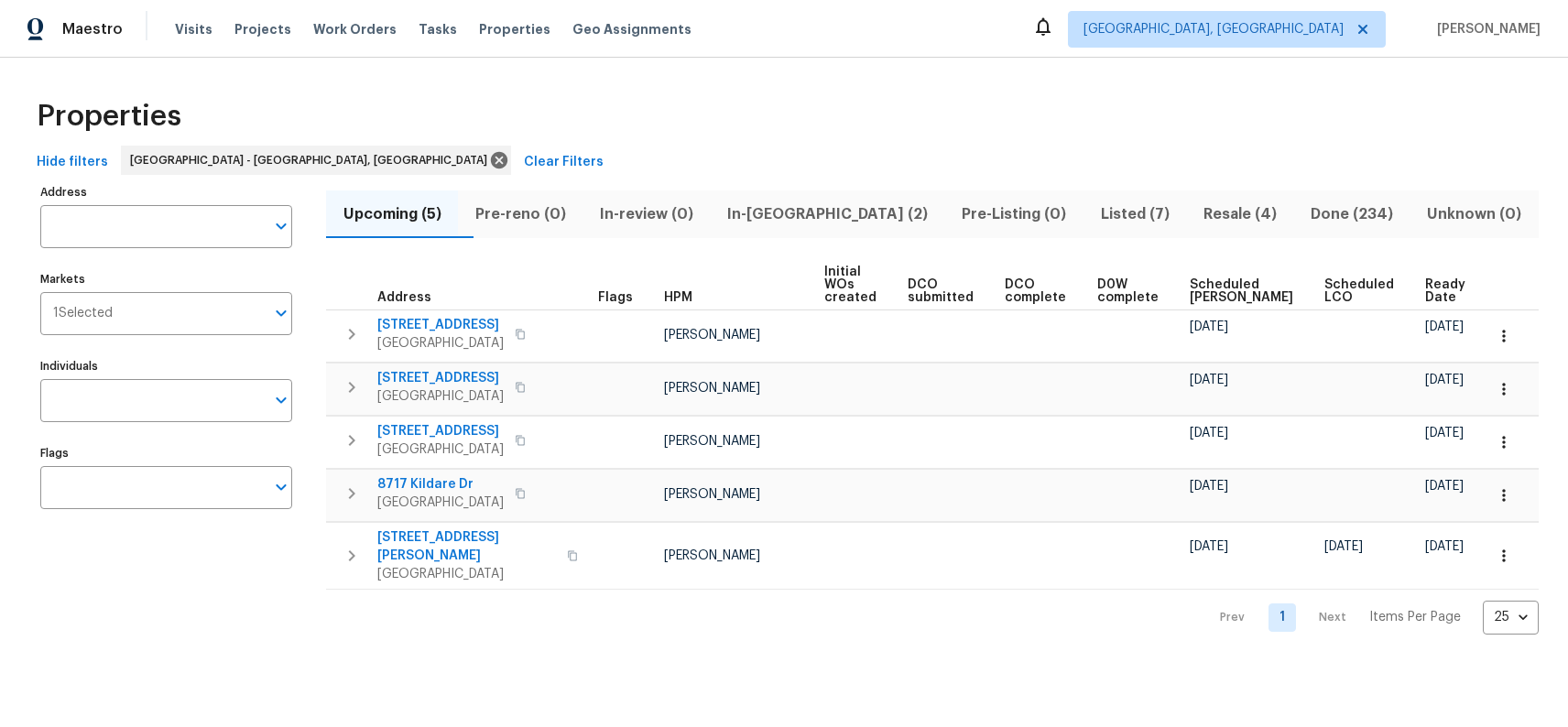
click at [1095, 216] on span "Listed (7)" at bounding box center [1135, 214] width 80 height 26
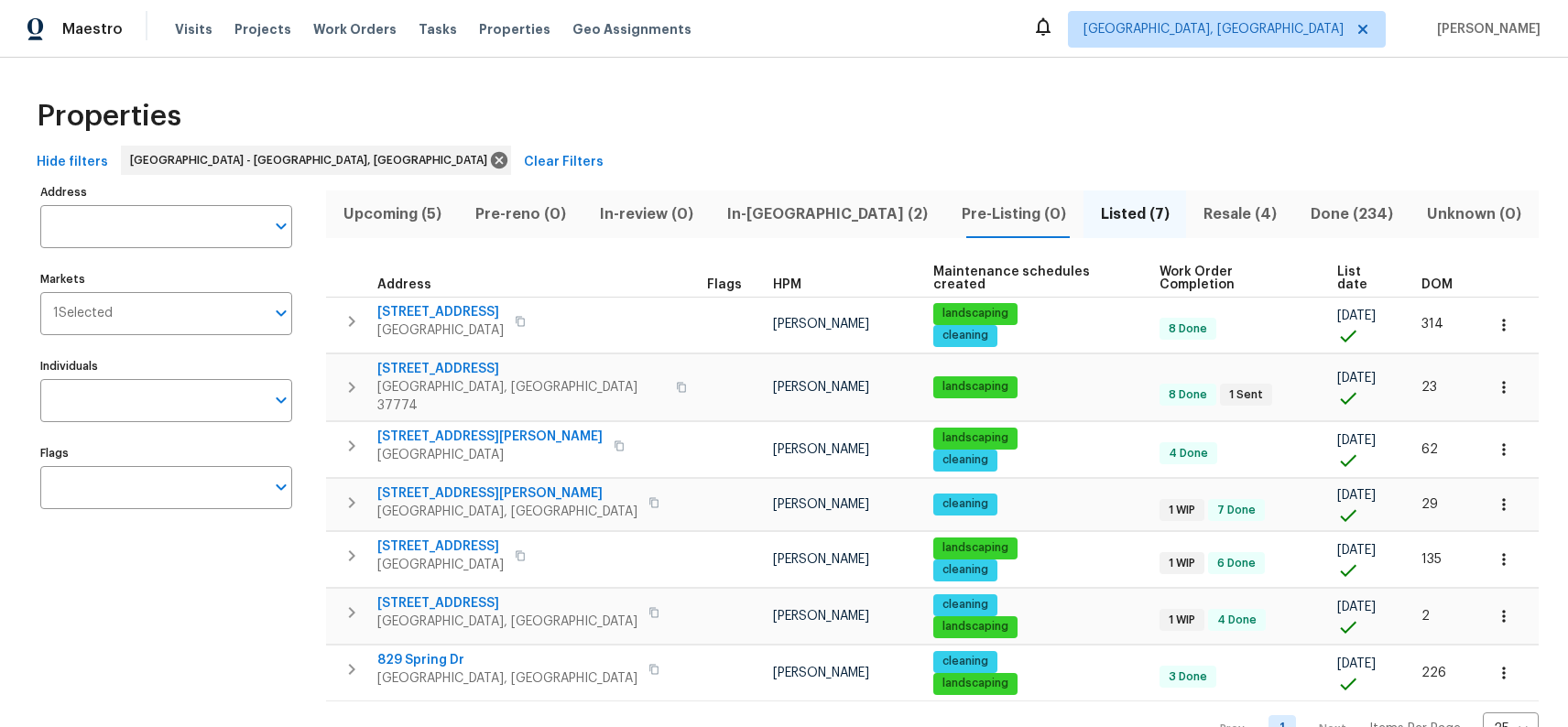
click at [1197, 213] on span "Resale (4)" at bounding box center [1240, 214] width 85 height 26
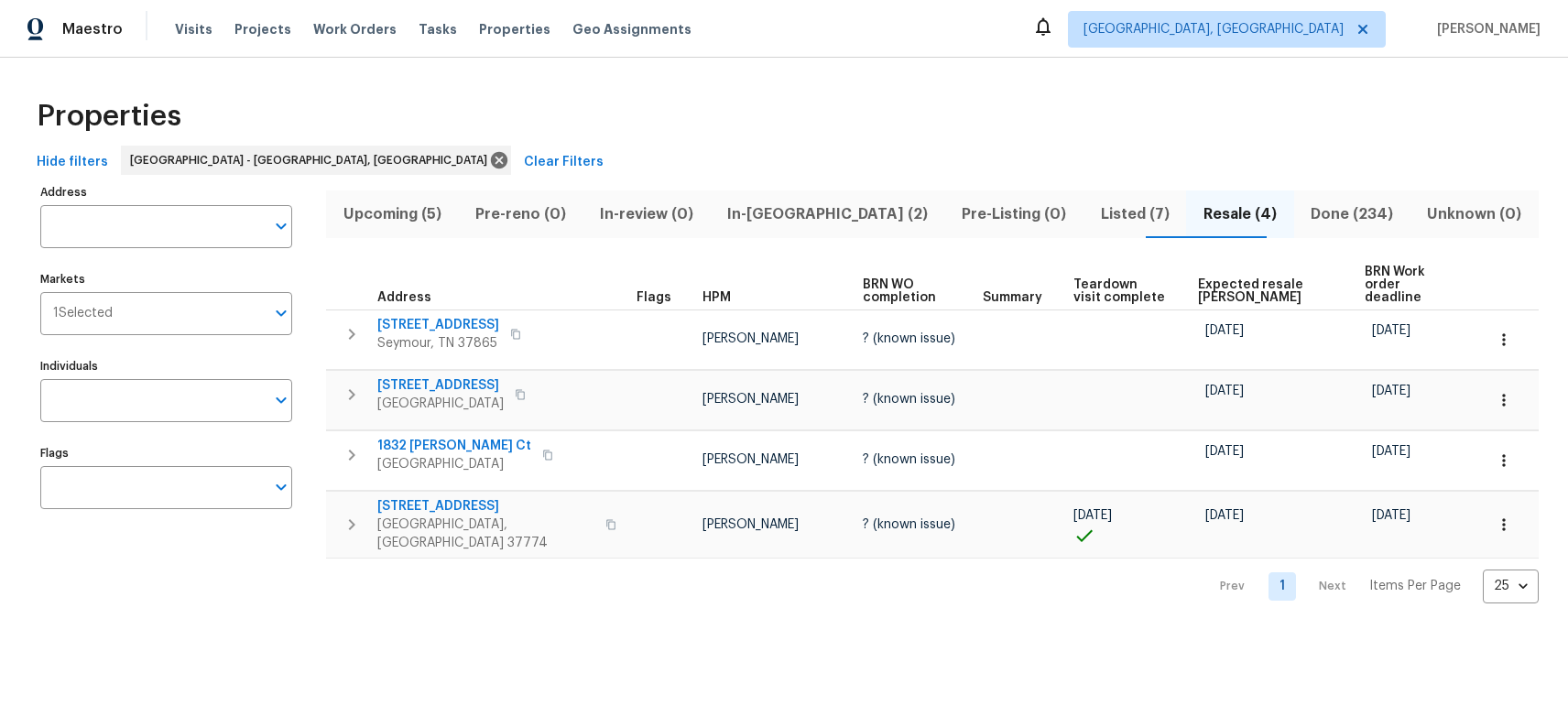
click at [1095, 217] on span "Listed (7)" at bounding box center [1135, 214] width 80 height 26
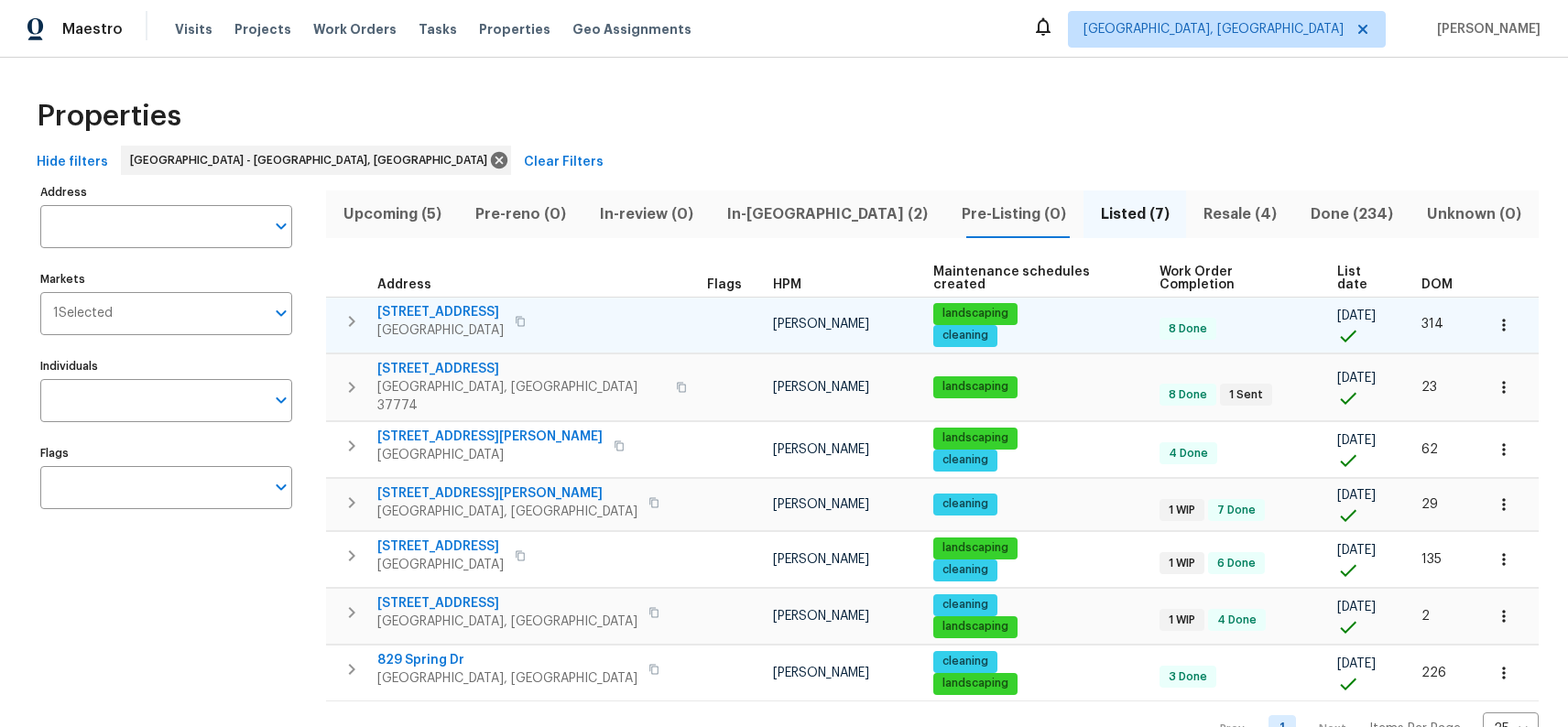
scroll to position [21, 0]
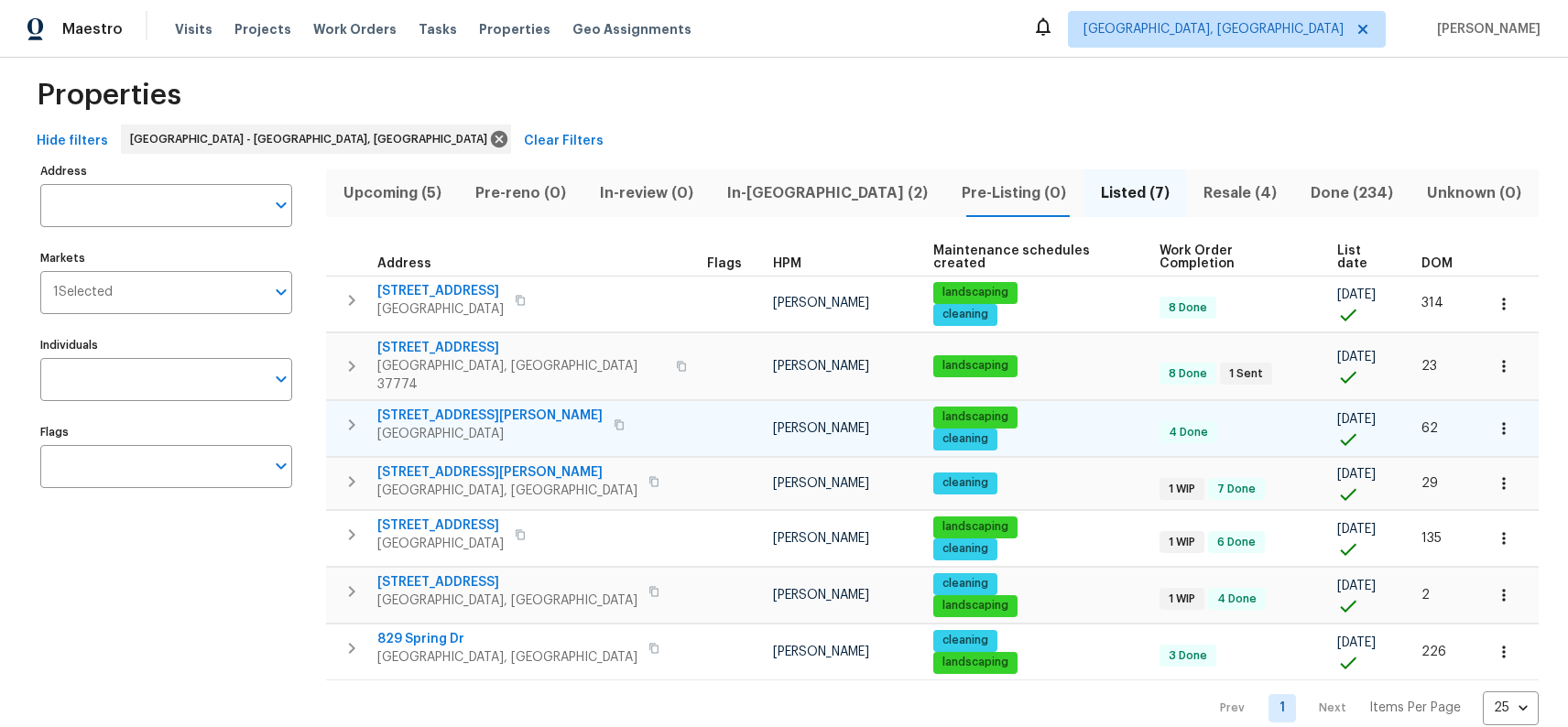
click at [614, 419] on icon "button" at bounding box center [619, 424] width 9 height 10
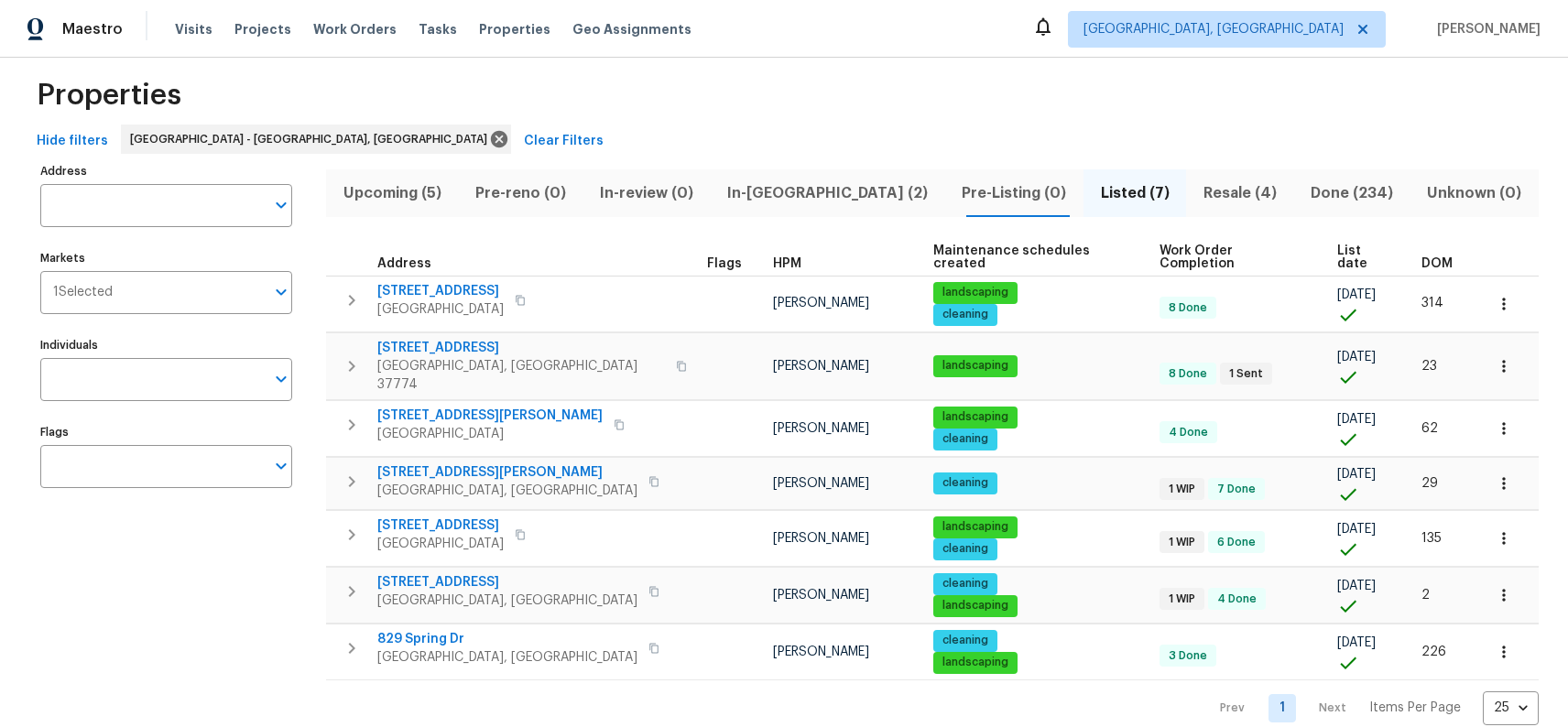
click at [780, 200] on span "In-reno (2)" at bounding box center [828, 193] width 213 height 26
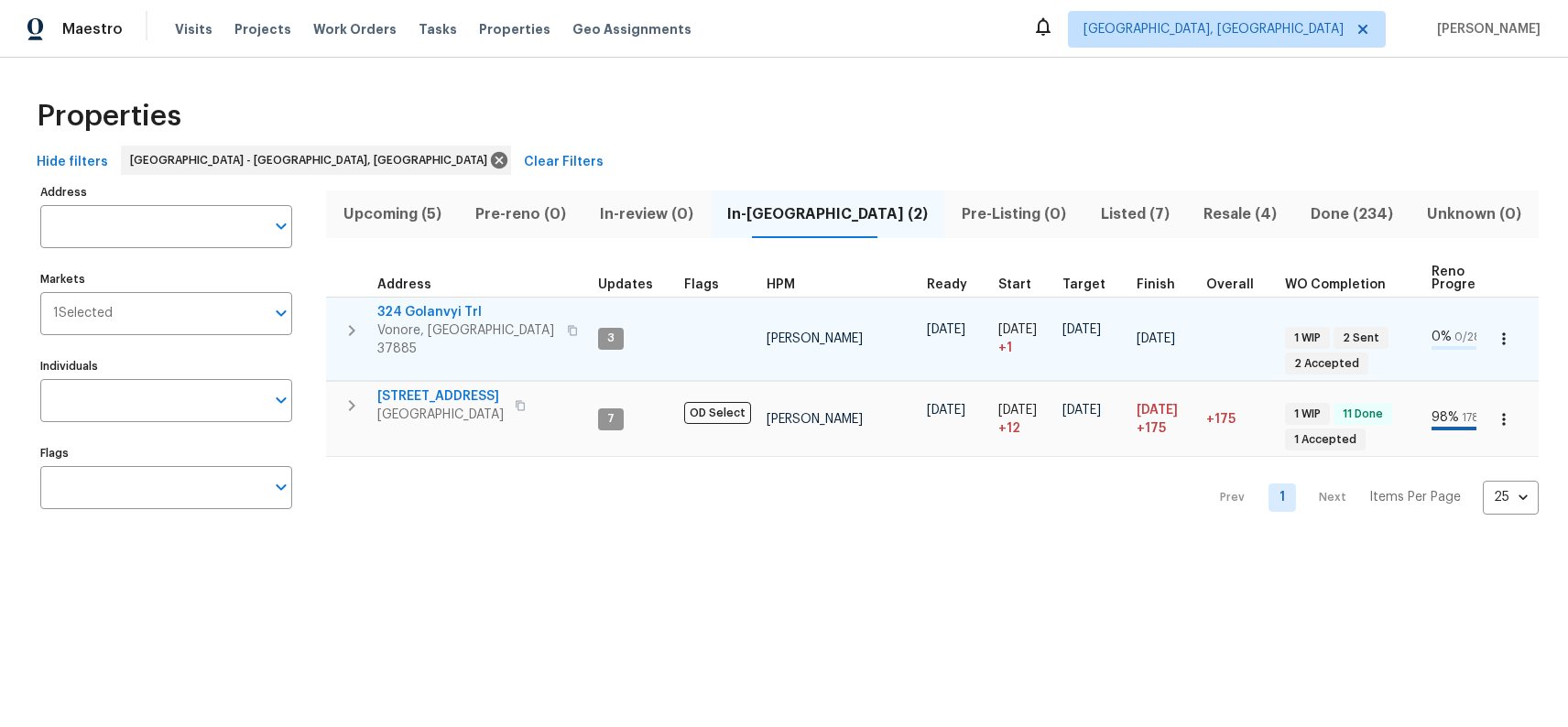
click at [469, 311] on span "324 Golanvyi Trl" at bounding box center [466, 312] width 178 height 18
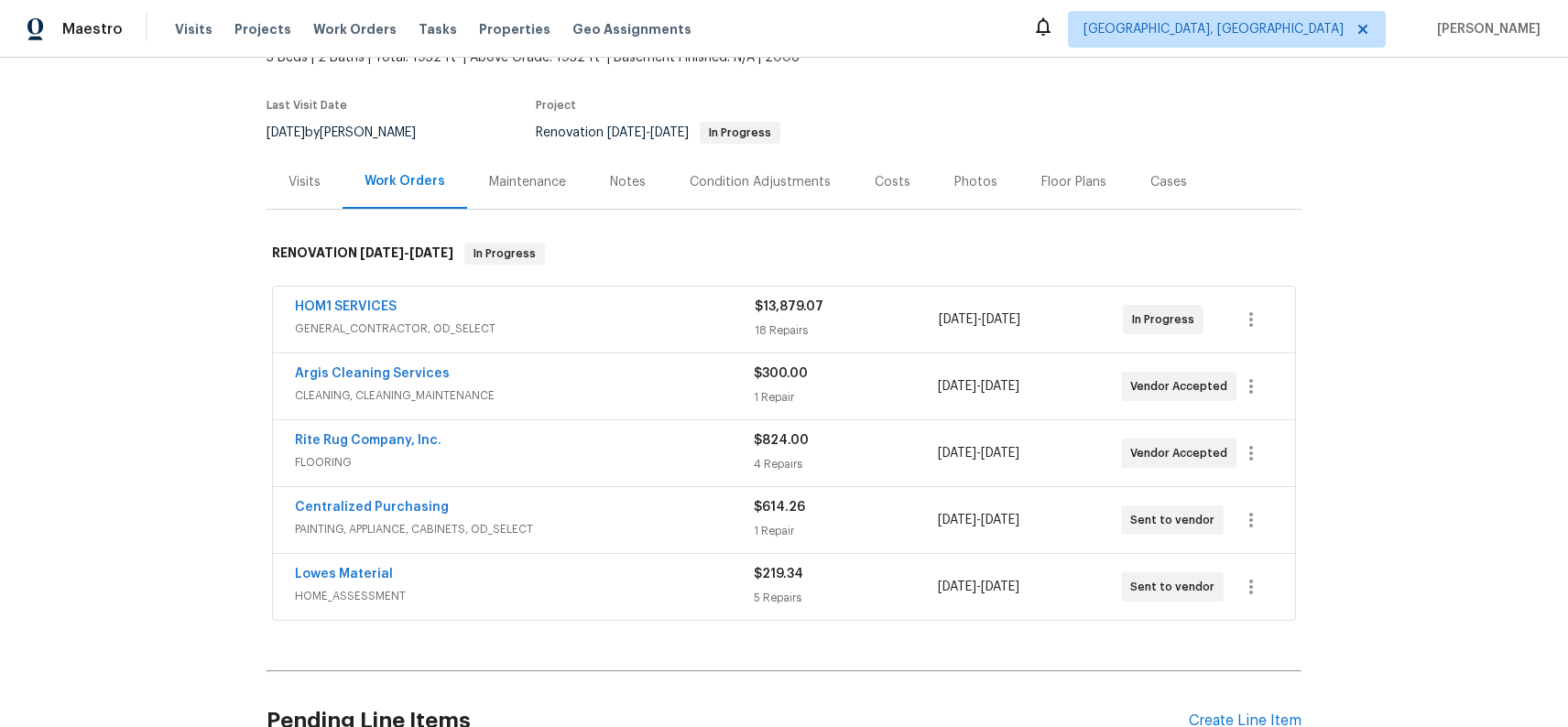
scroll to position [225, 0]
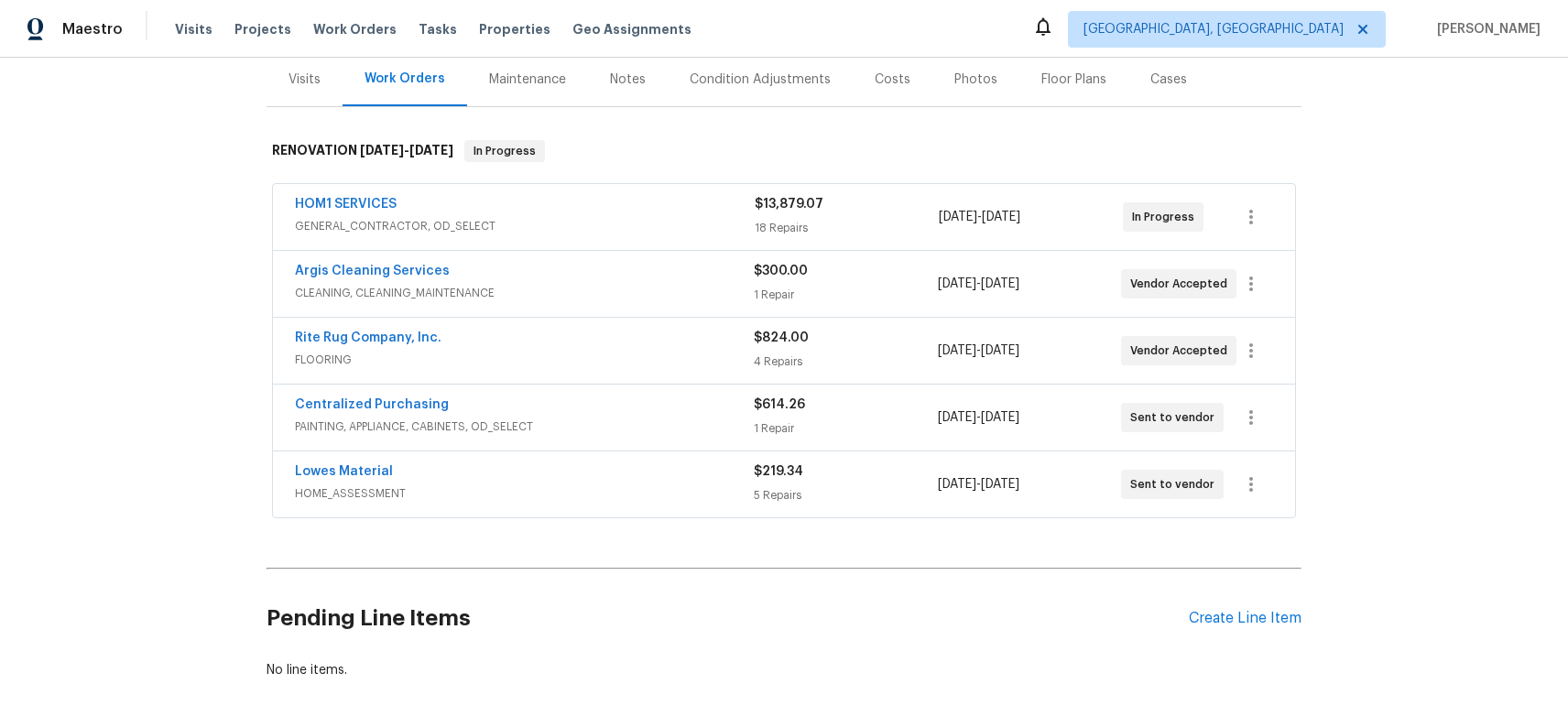
click at [875, 86] on div "Costs" at bounding box center [893, 79] width 36 height 18
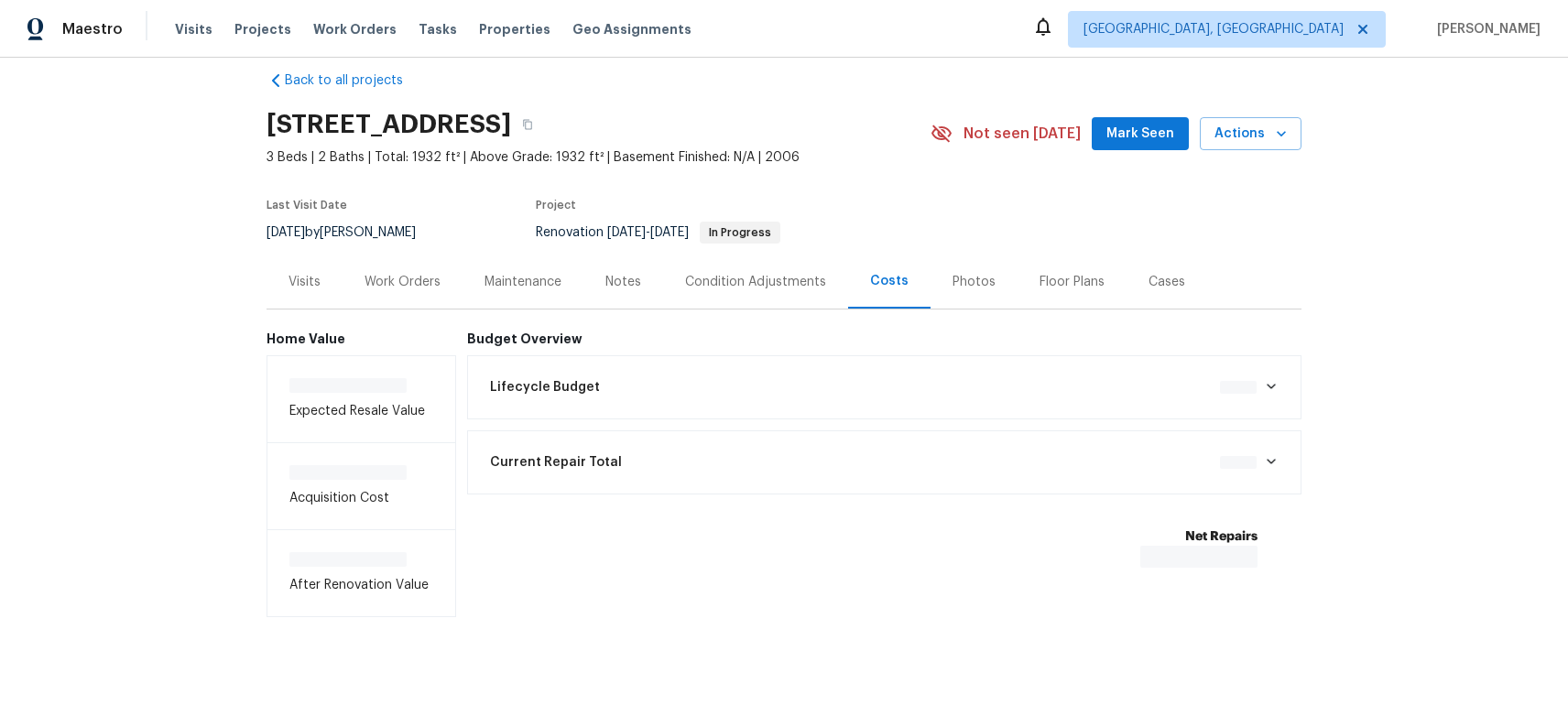
scroll to position [26, 0]
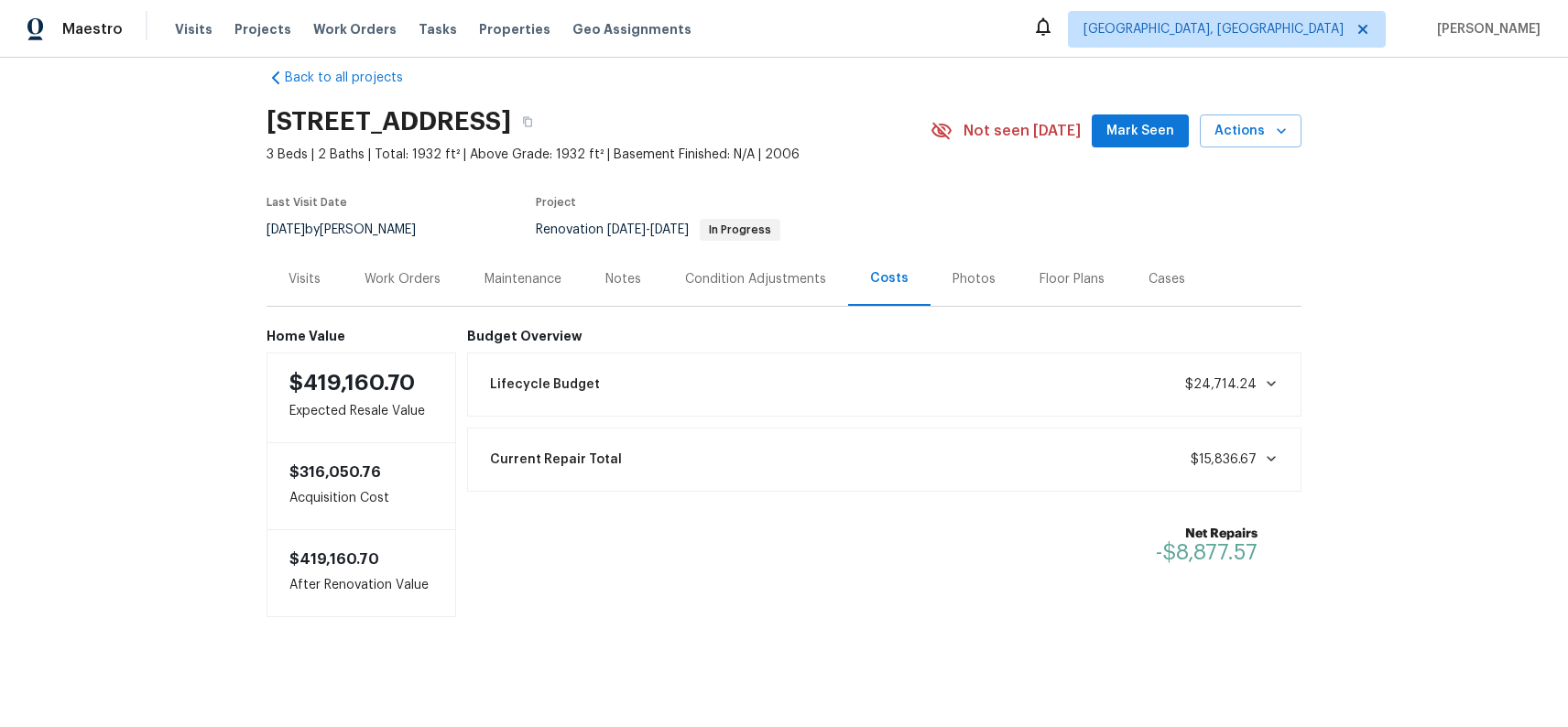
click at [407, 283] on div "Work Orders" at bounding box center [403, 279] width 76 height 18
